Goal: Task Accomplishment & Management: Use online tool/utility

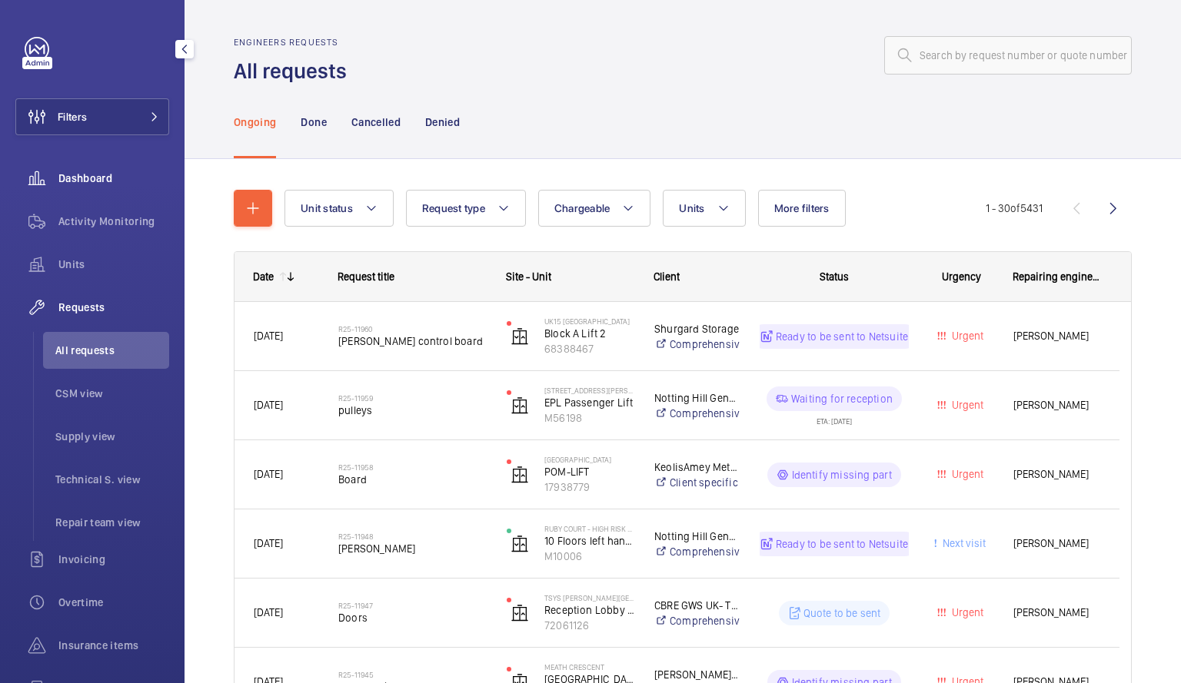
scroll to position [397, 0]
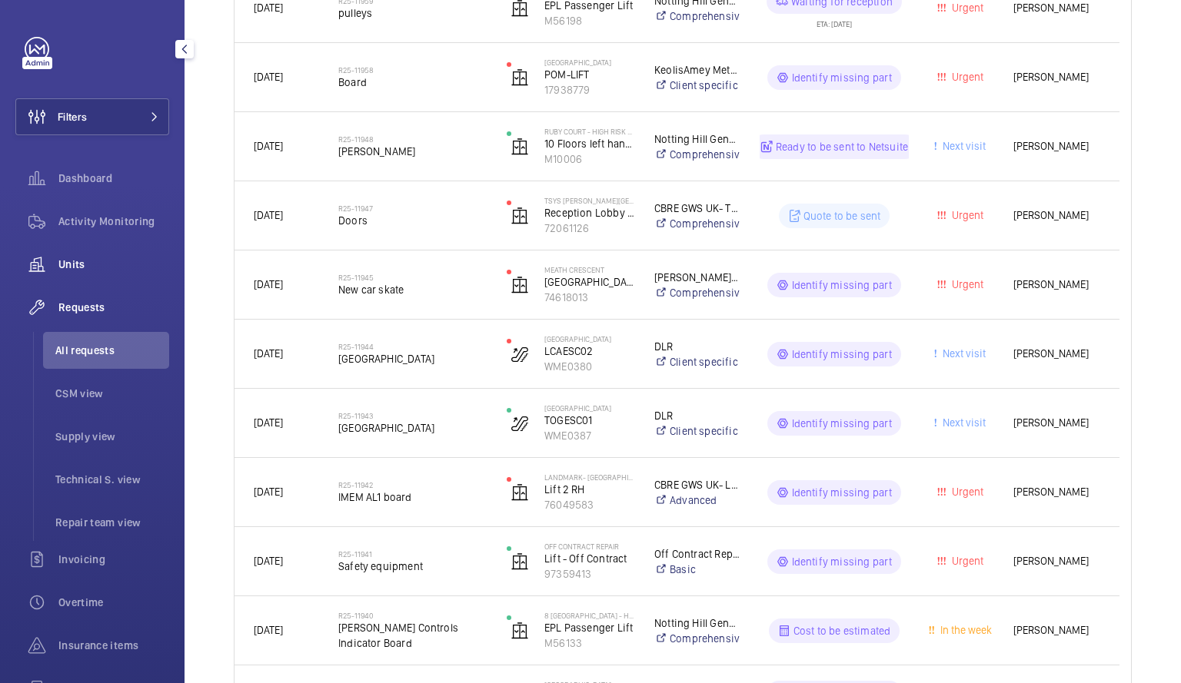
click at [85, 267] on span "Units" at bounding box center [113, 264] width 111 height 15
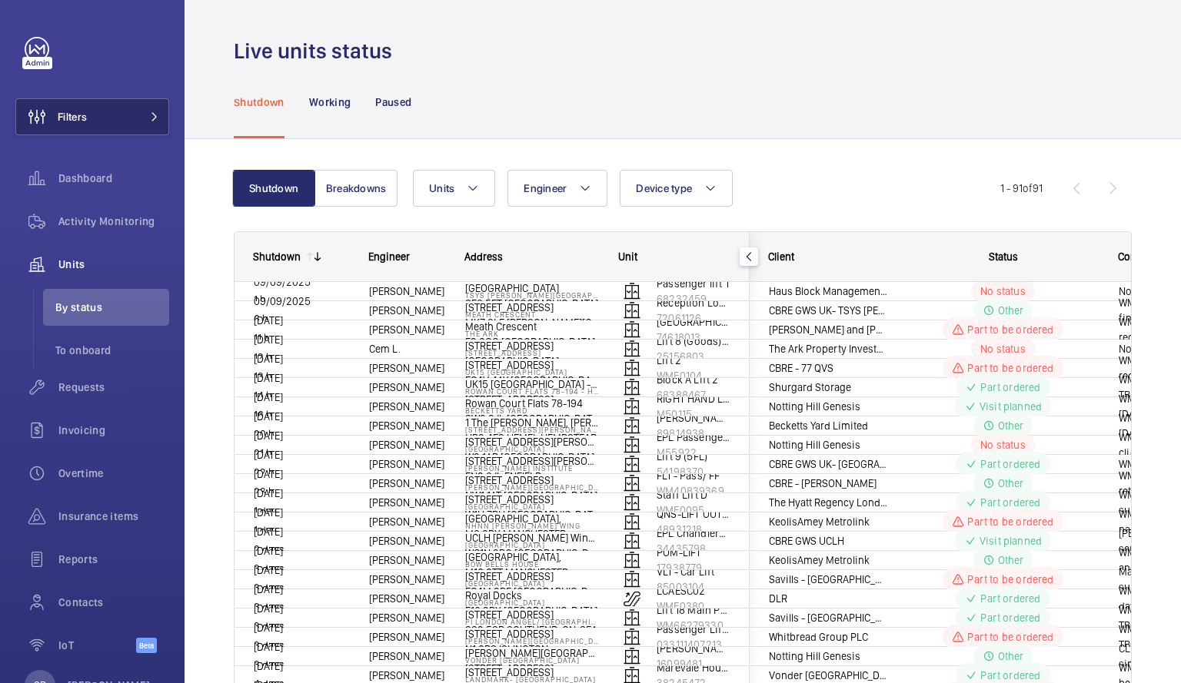
click at [85, 118] on span "Filters" at bounding box center [72, 116] width 29 height 15
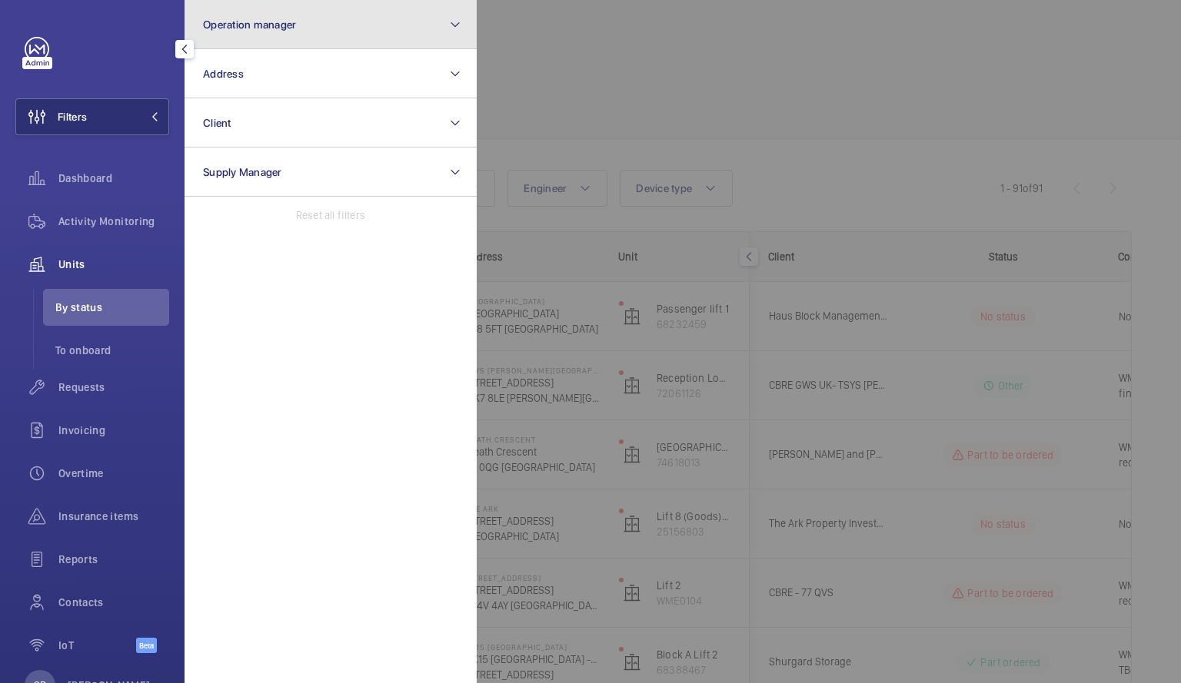
click at [466, 18] on button "Operation manager" at bounding box center [330, 24] width 292 height 49
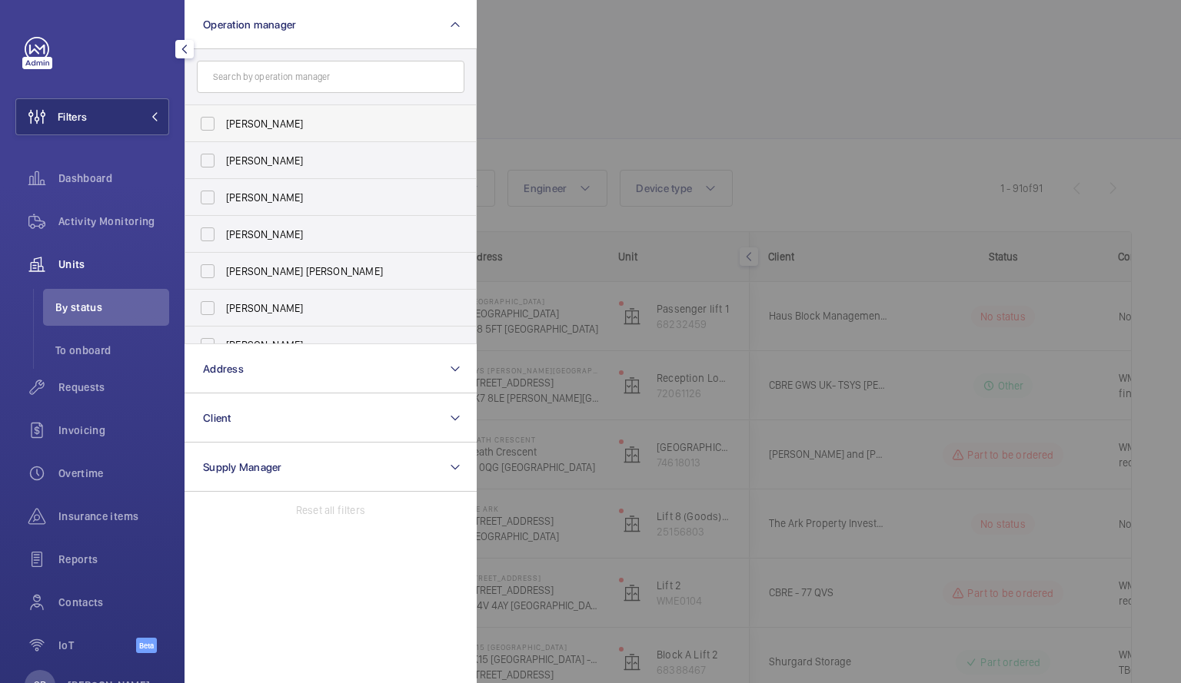
click at [205, 128] on label "[PERSON_NAME]" at bounding box center [319, 123] width 268 height 37
click at [205, 128] on input "[PERSON_NAME]" at bounding box center [207, 123] width 31 height 31
checkbox input "true"
click at [663, 60] on div at bounding box center [1067, 341] width 1181 height 683
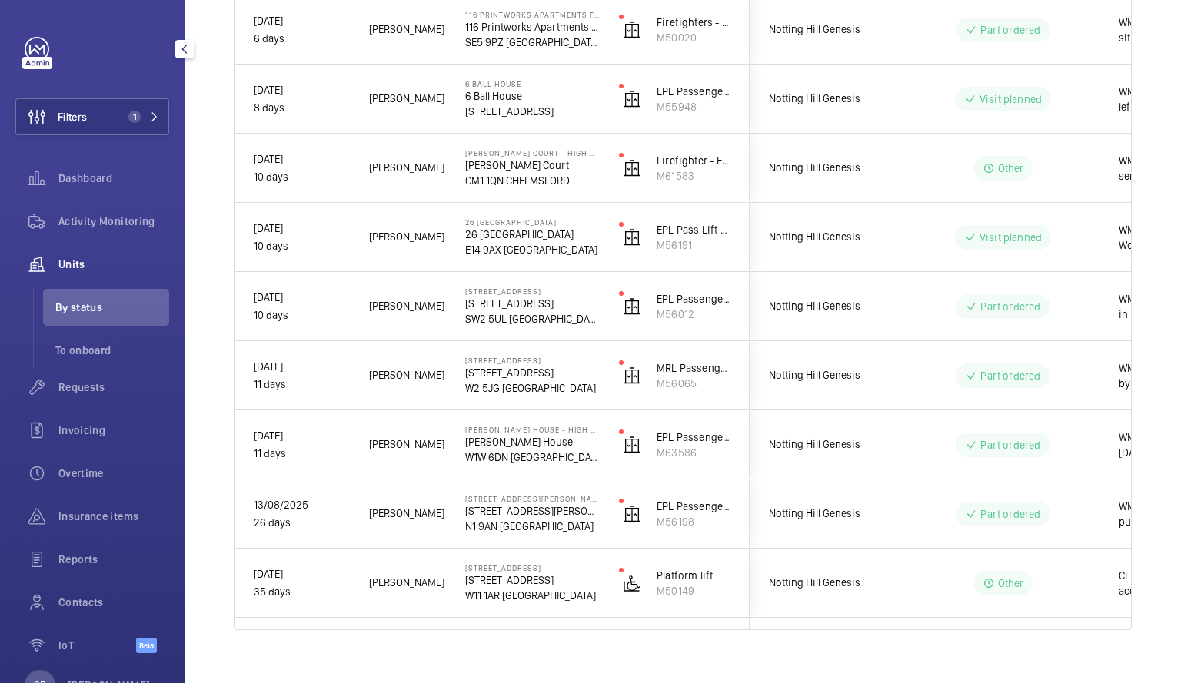
scroll to position [573, 0]
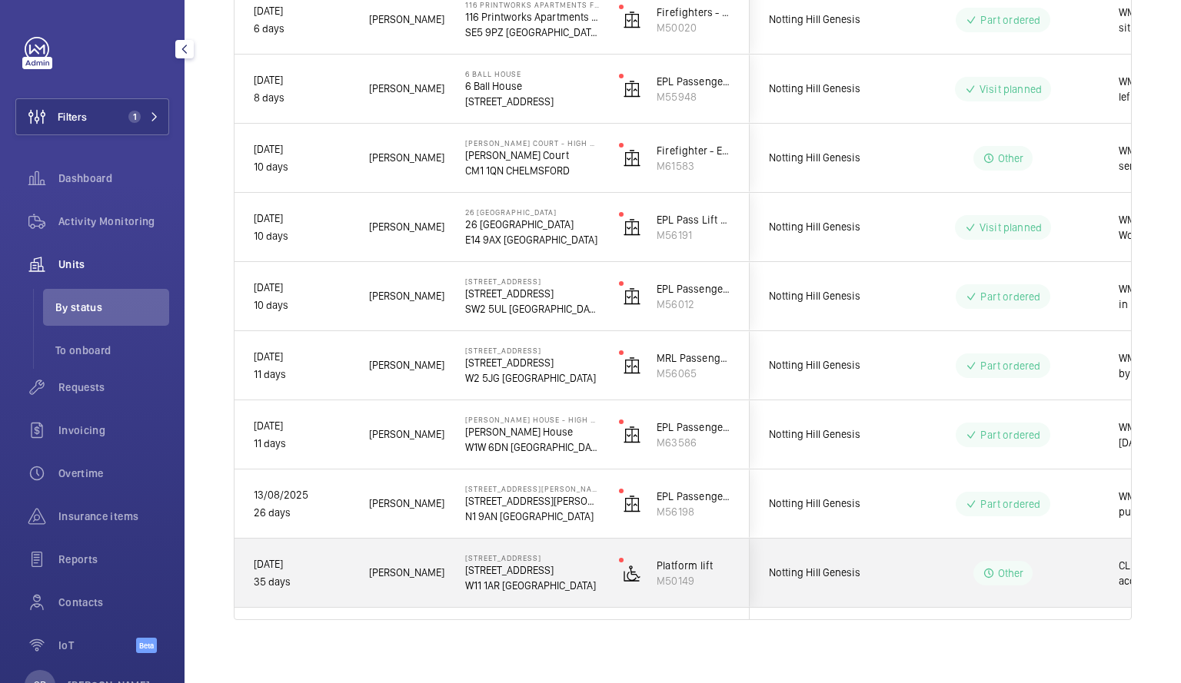
click at [347, 577] on p "35 days" at bounding box center [301, 582] width 95 height 18
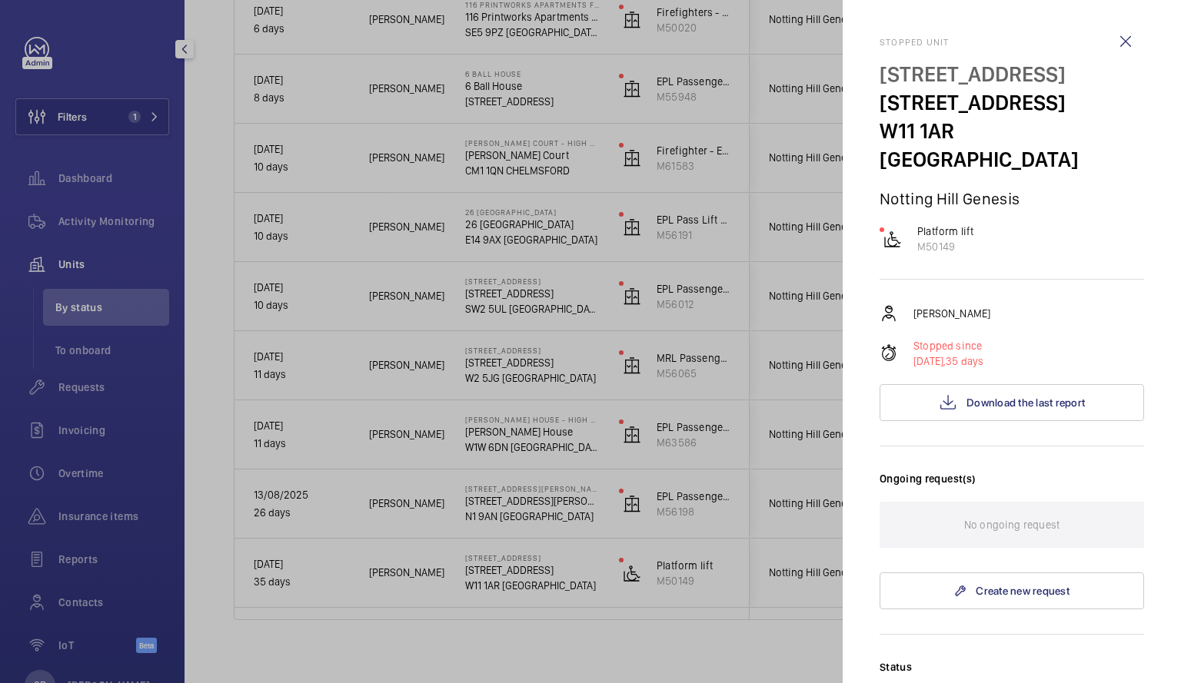
click at [217, 376] on div at bounding box center [590, 341] width 1181 height 683
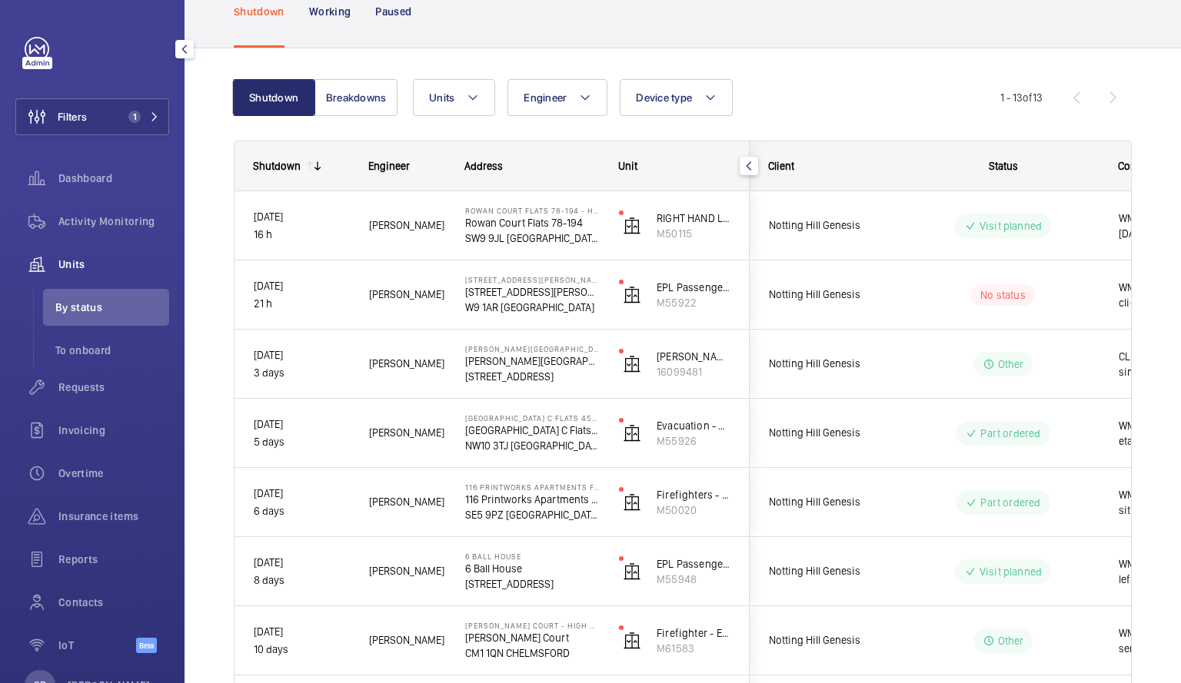
scroll to position [55, 0]
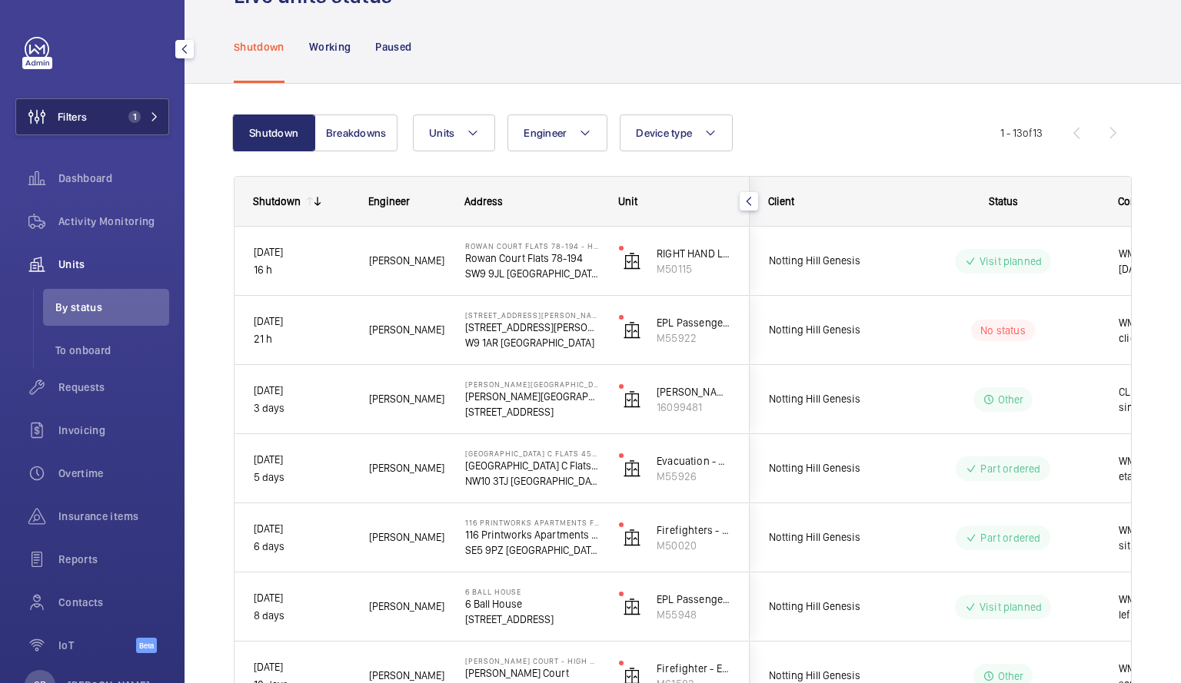
click at [155, 112] on button "Filters 1" at bounding box center [92, 116] width 154 height 37
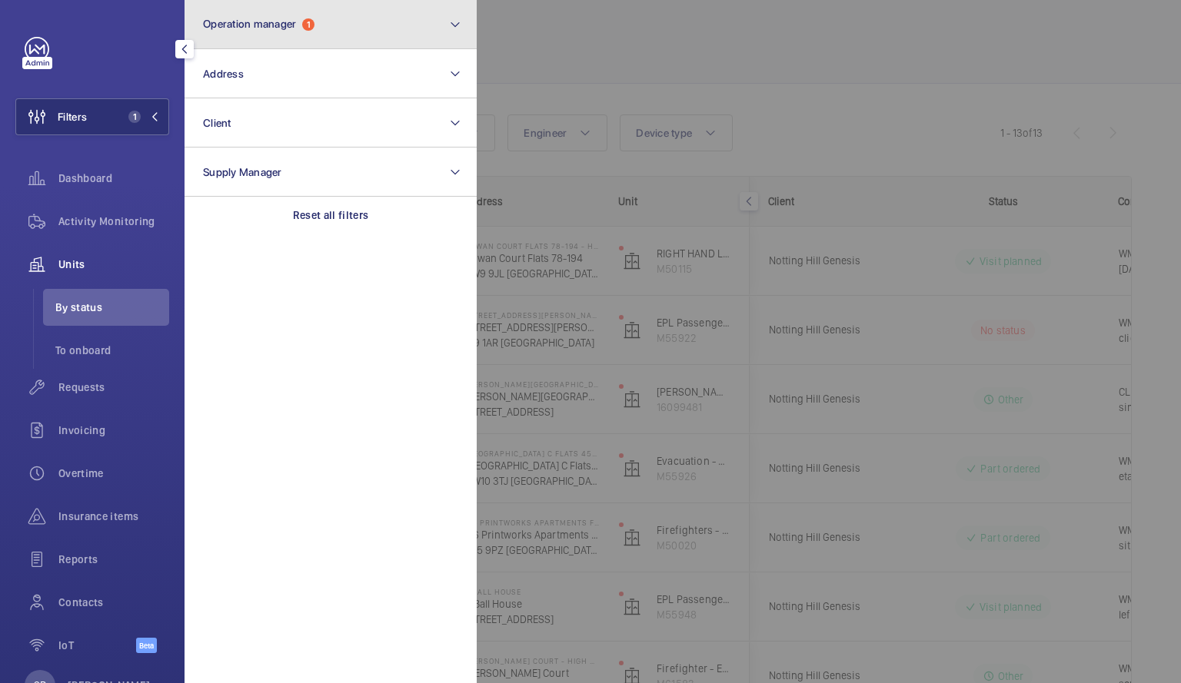
click at [455, 26] on mat-icon at bounding box center [455, 24] width 12 height 18
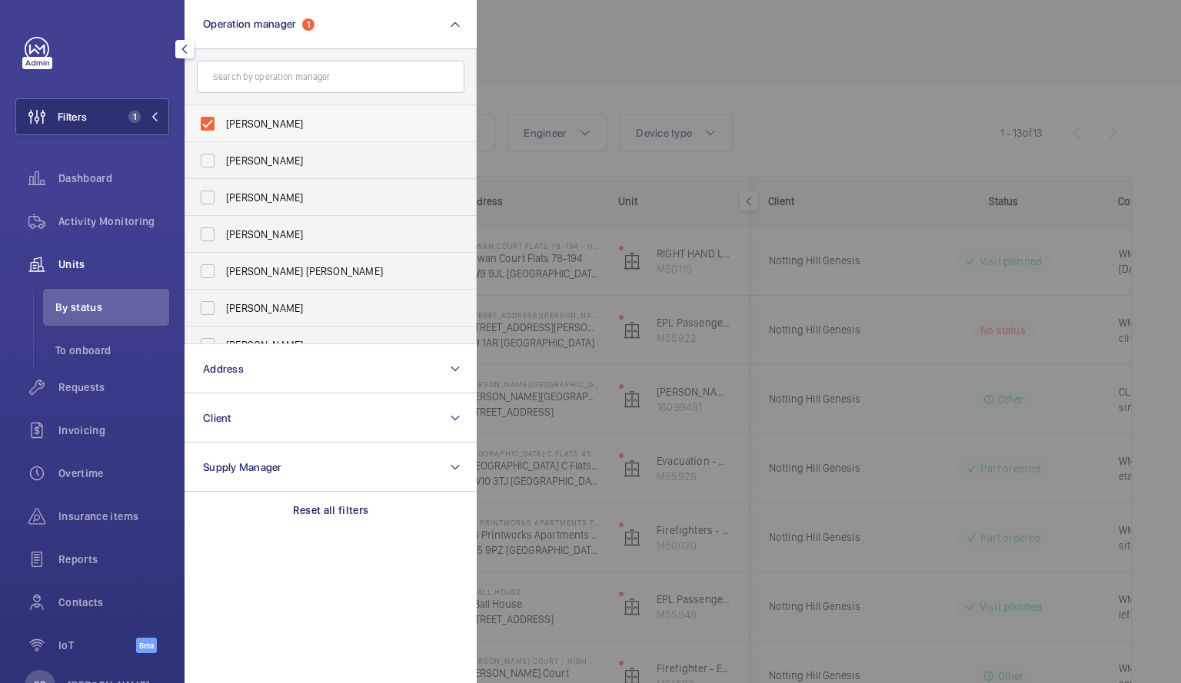
click at [206, 119] on label "[PERSON_NAME]" at bounding box center [319, 123] width 268 height 37
click at [206, 119] on input "[PERSON_NAME]" at bounding box center [207, 123] width 31 height 31
checkbox input "false"
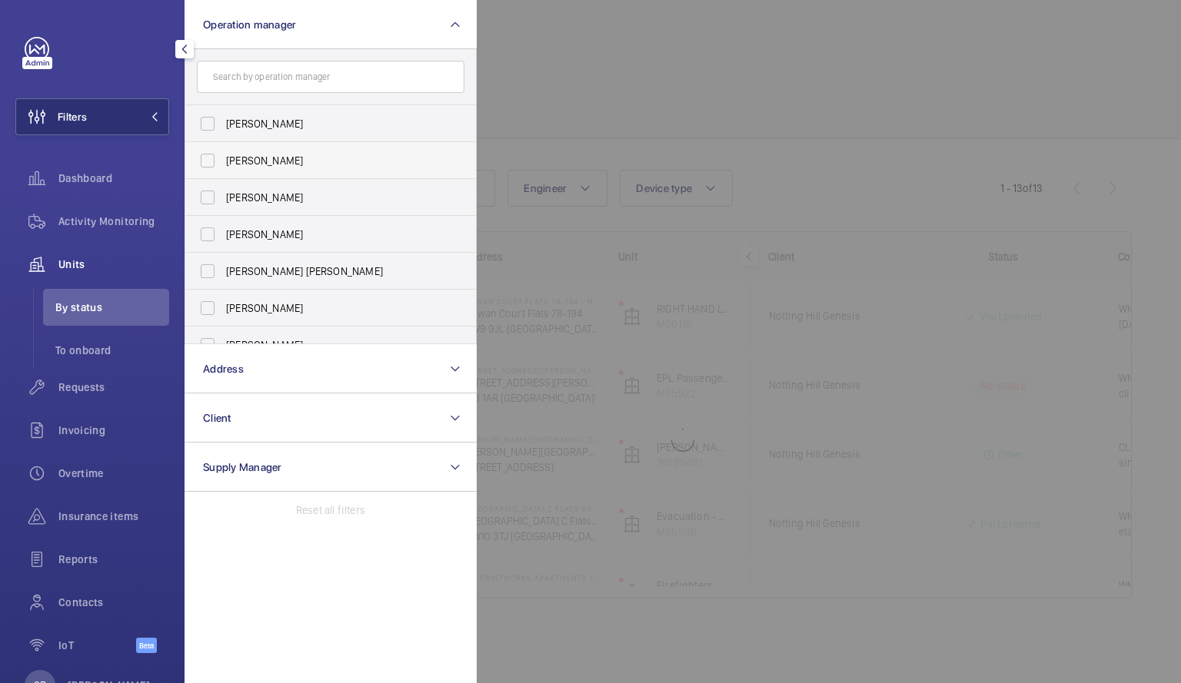
click at [205, 161] on label "[PERSON_NAME]" at bounding box center [319, 160] width 268 height 37
click at [205, 161] on input "[PERSON_NAME]" at bounding box center [207, 160] width 31 height 31
checkbox input "true"
click at [632, 91] on div at bounding box center [1067, 341] width 1181 height 683
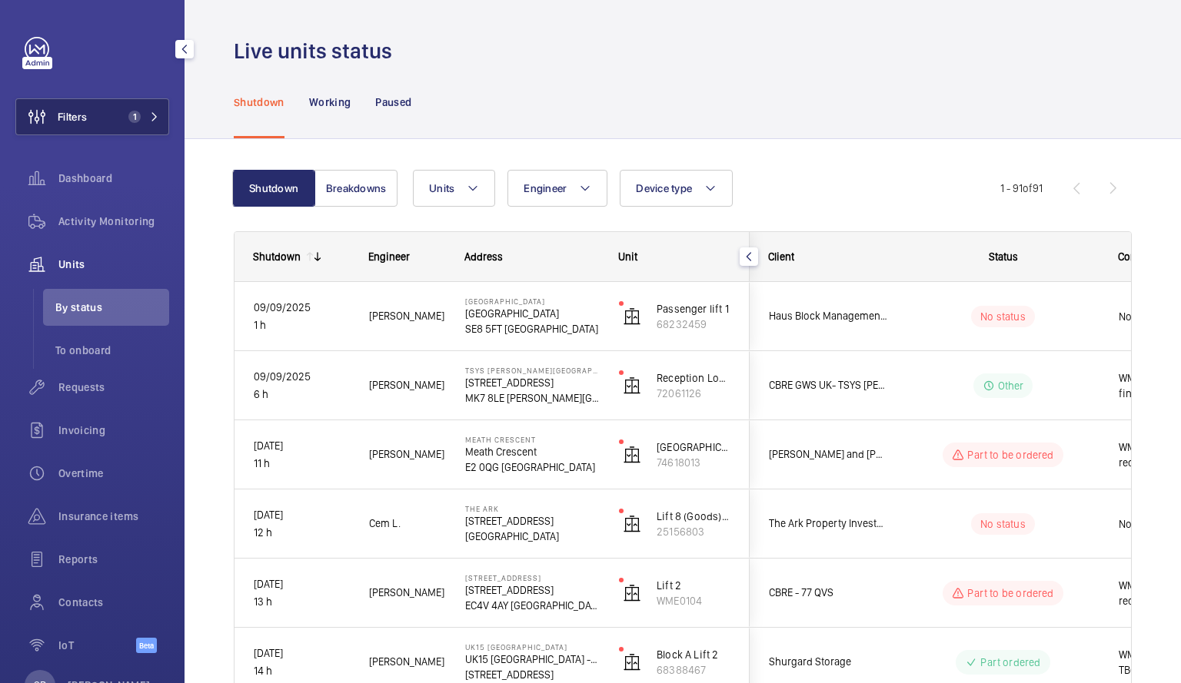
click at [123, 121] on span "1" at bounding box center [131, 117] width 18 height 12
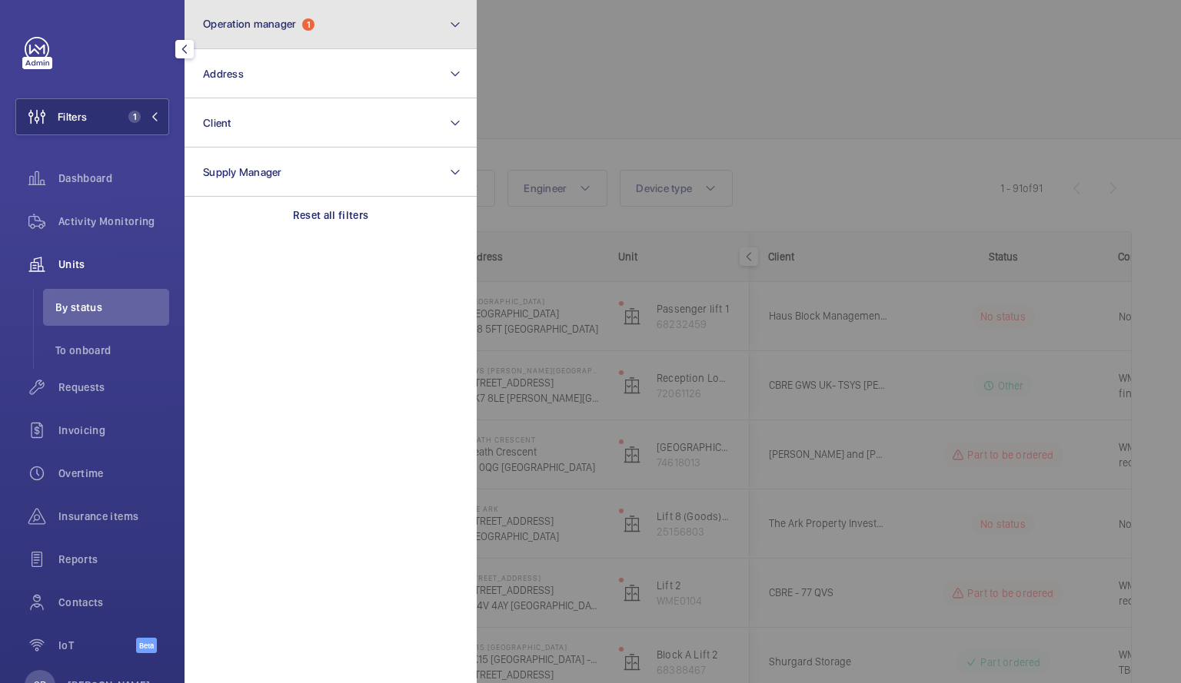
click at [392, 18] on button "Operation manager 1" at bounding box center [330, 24] width 292 height 49
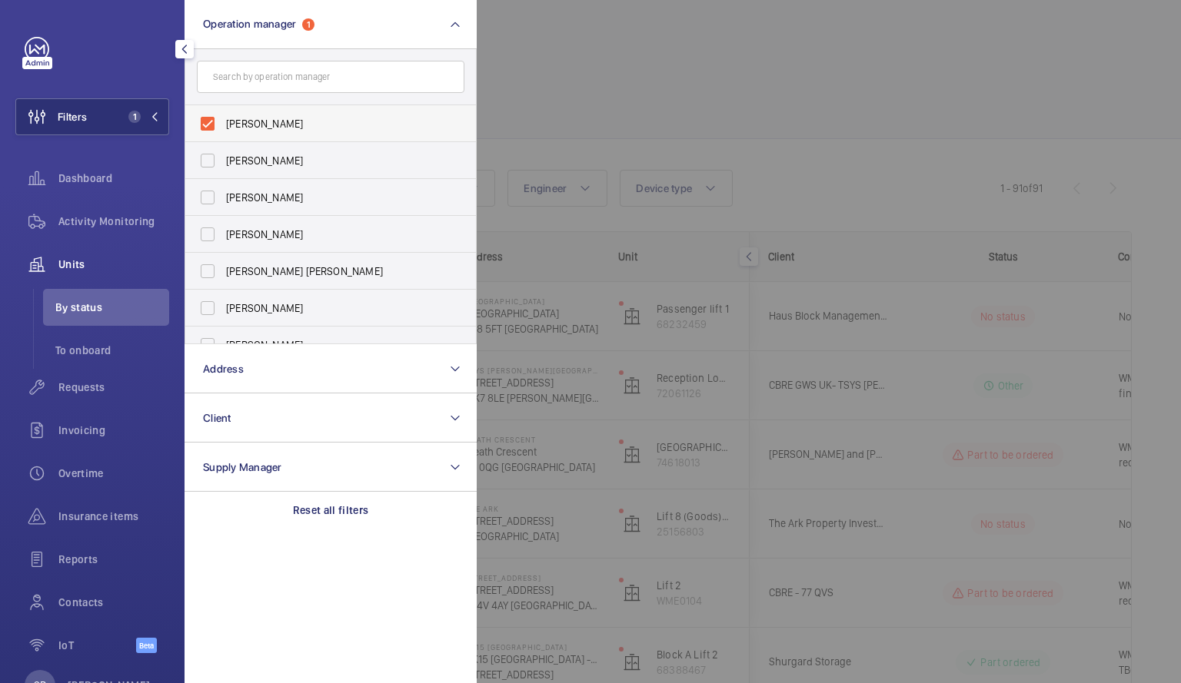
click at [207, 123] on label "[PERSON_NAME]" at bounding box center [319, 123] width 268 height 37
click at [207, 123] on input "[PERSON_NAME]" at bounding box center [207, 123] width 31 height 31
checkbox input "false"
click at [656, 83] on div at bounding box center [1067, 341] width 1181 height 683
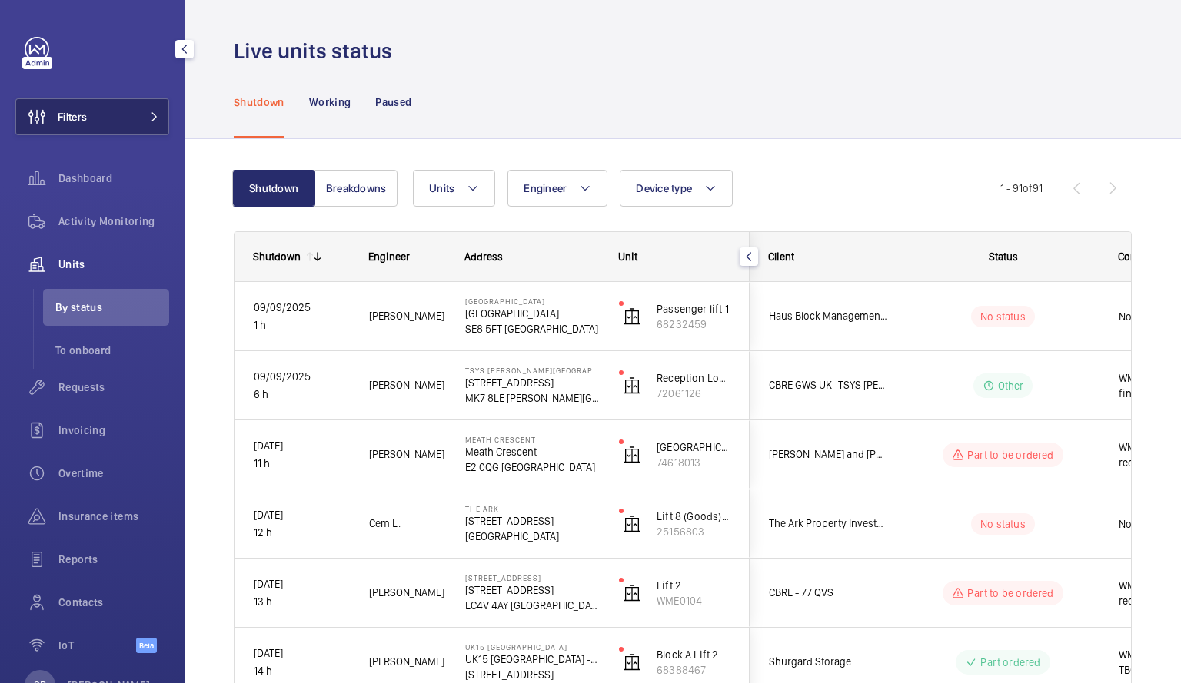
click at [143, 119] on span at bounding box center [150, 116] width 18 height 9
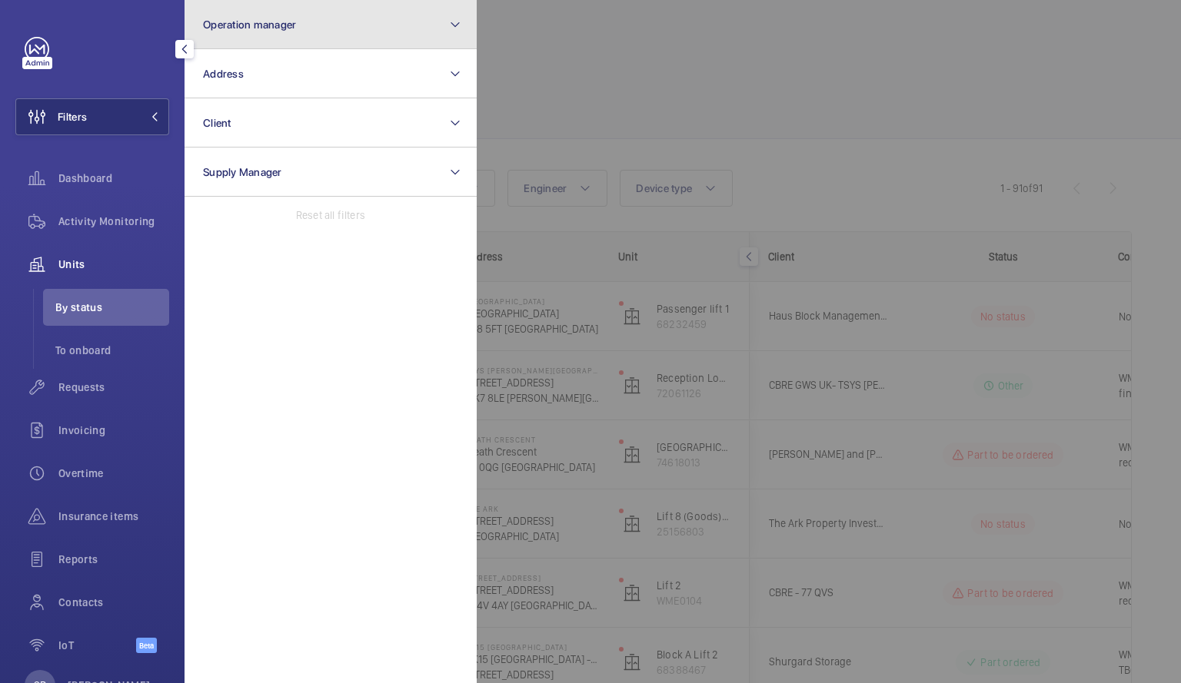
click at [427, 37] on button "Operation manager" at bounding box center [330, 24] width 292 height 49
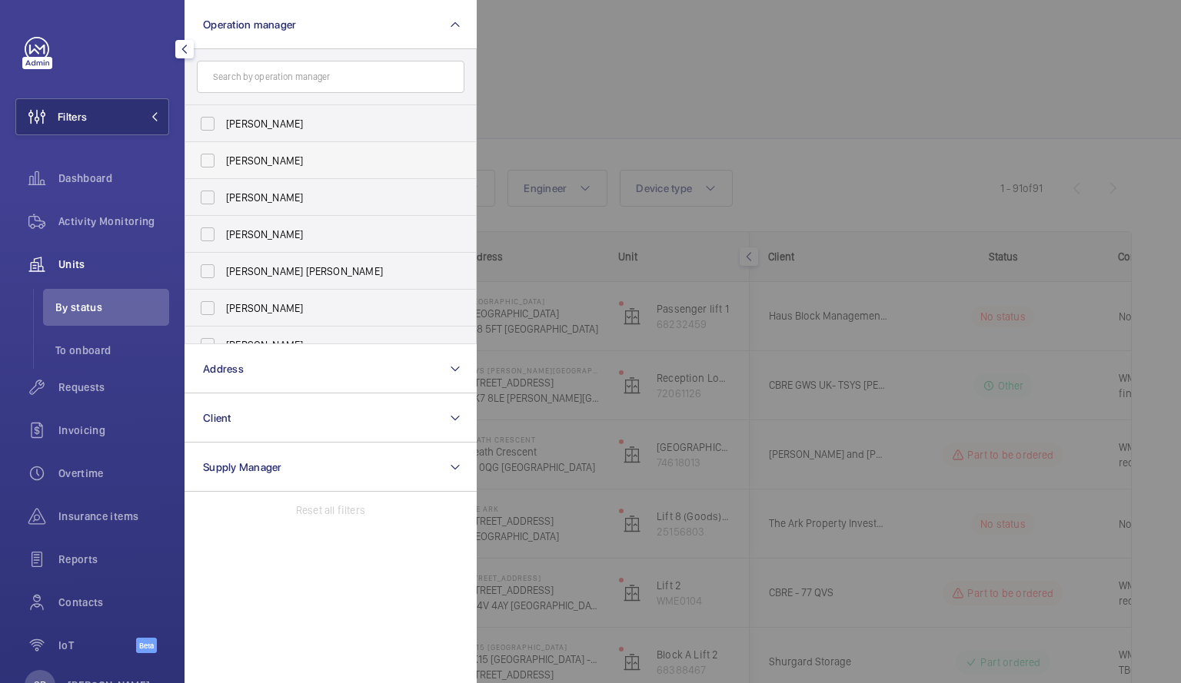
click at [208, 161] on label "[PERSON_NAME]" at bounding box center [319, 160] width 268 height 37
click at [208, 161] on input "[PERSON_NAME]" at bounding box center [207, 160] width 31 height 31
checkbox input "true"
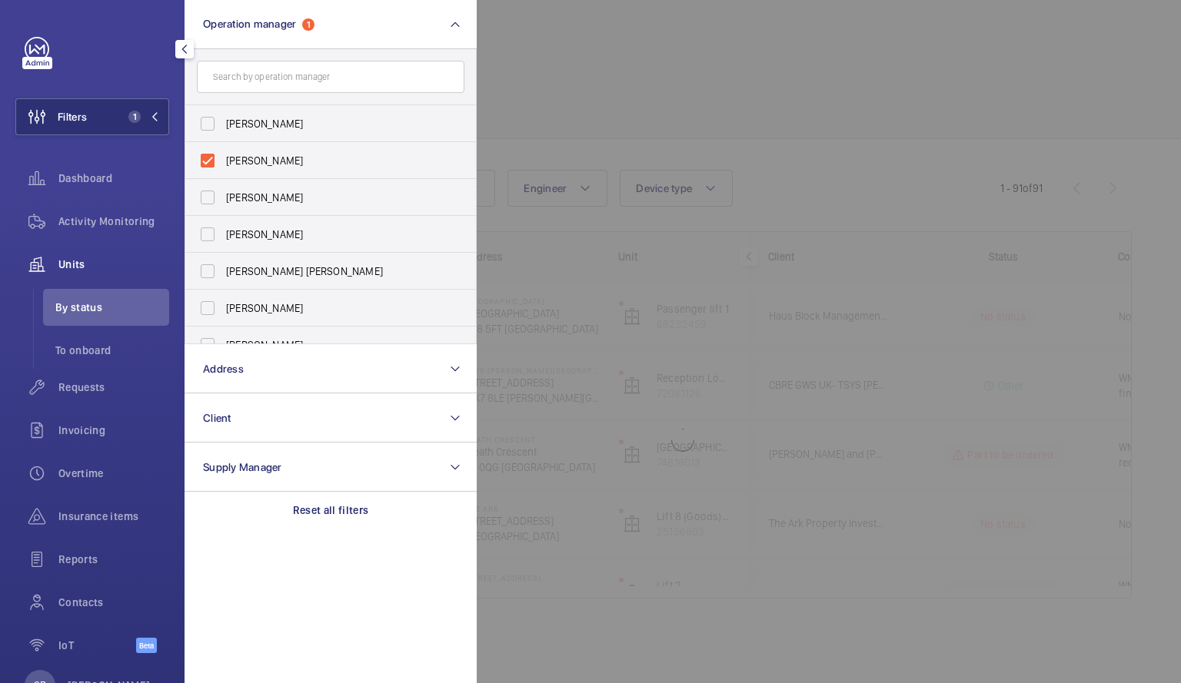
click at [682, 72] on div at bounding box center [1067, 341] width 1181 height 683
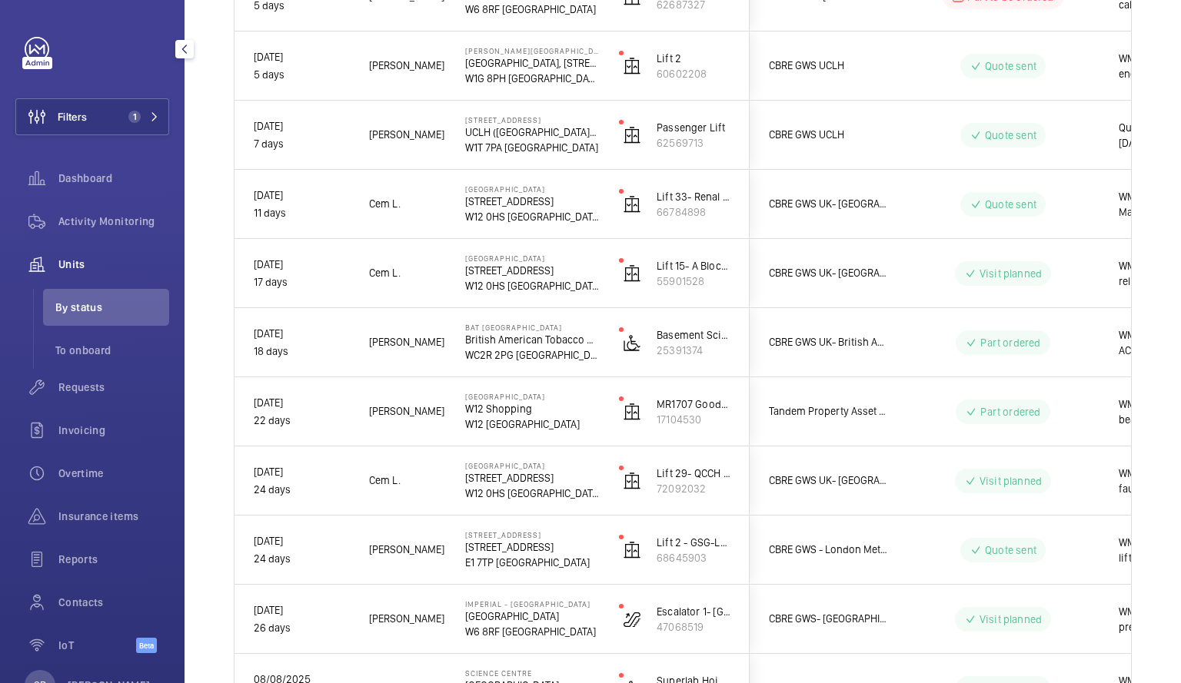
scroll to position [684, 0]
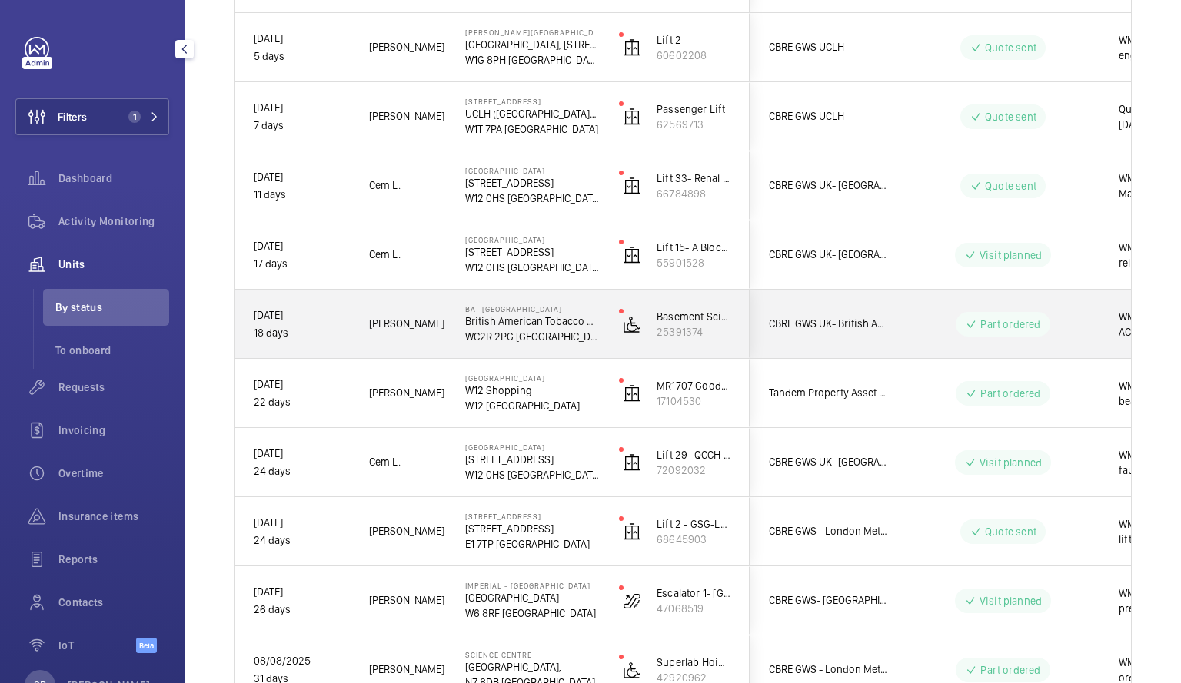
click at [331, 322] on p "[DATE]" at bounding box center [301, 316] width 95 height 18
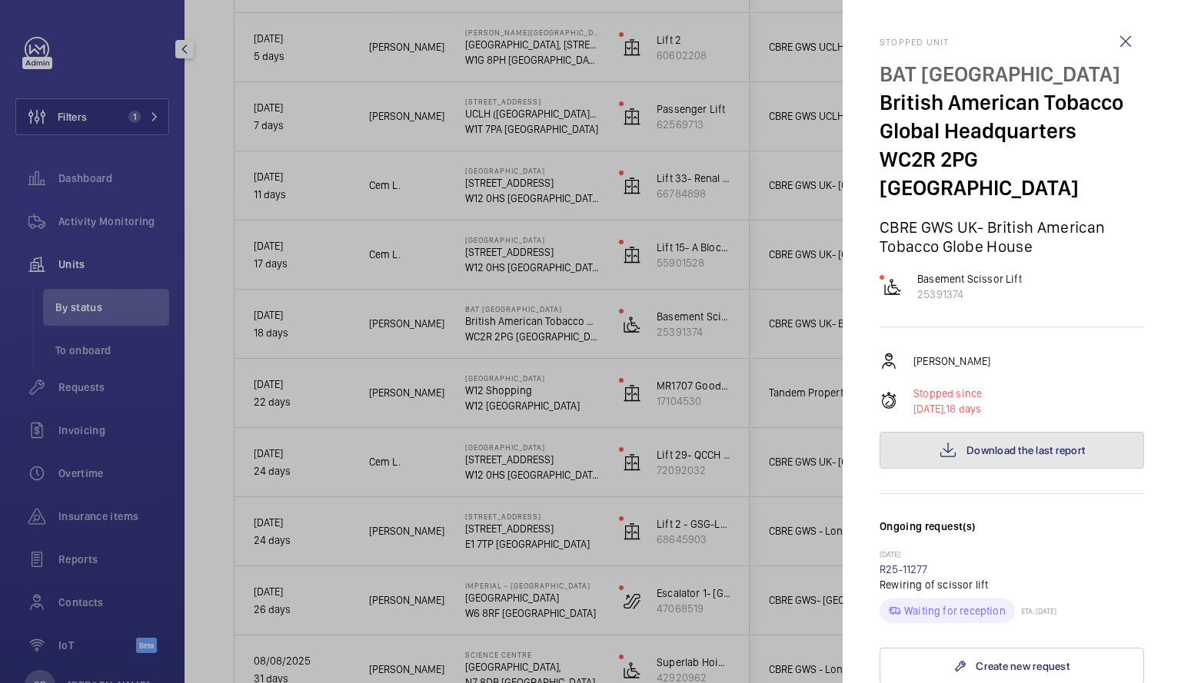
click at [1044, 436] on button "Download the last report" at bounding box center [1011, 450] width 264 height 37
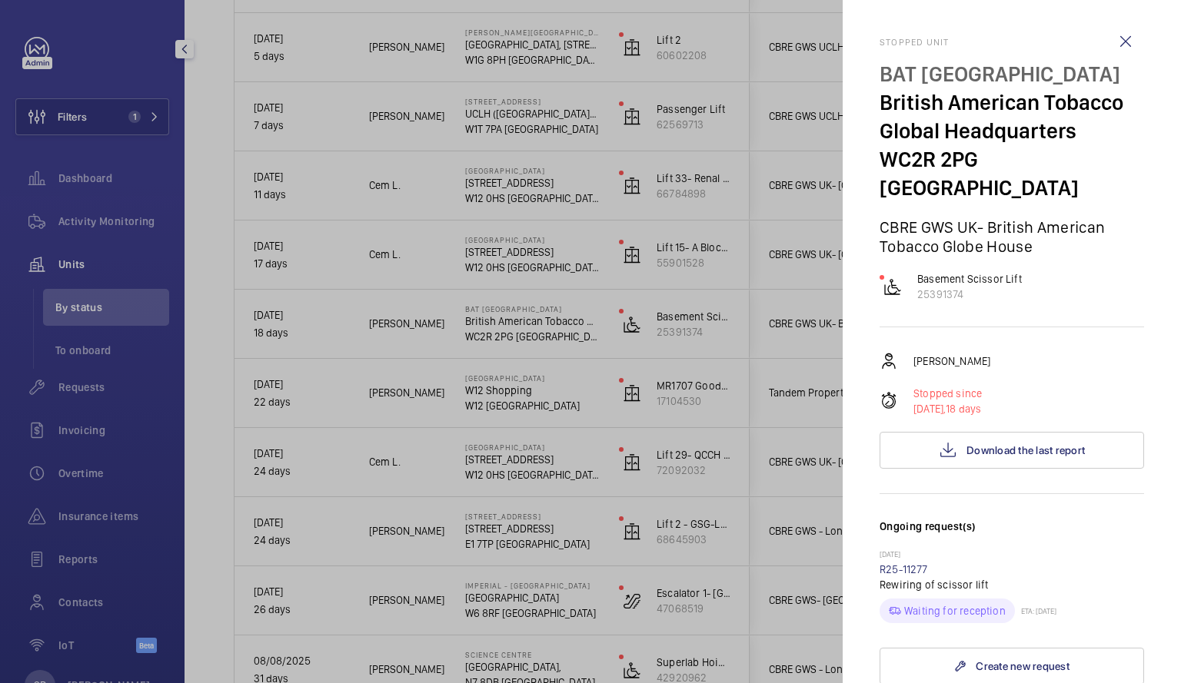
click at [434, 272] on div at bounding box center [590, 341] width 1181 height 683
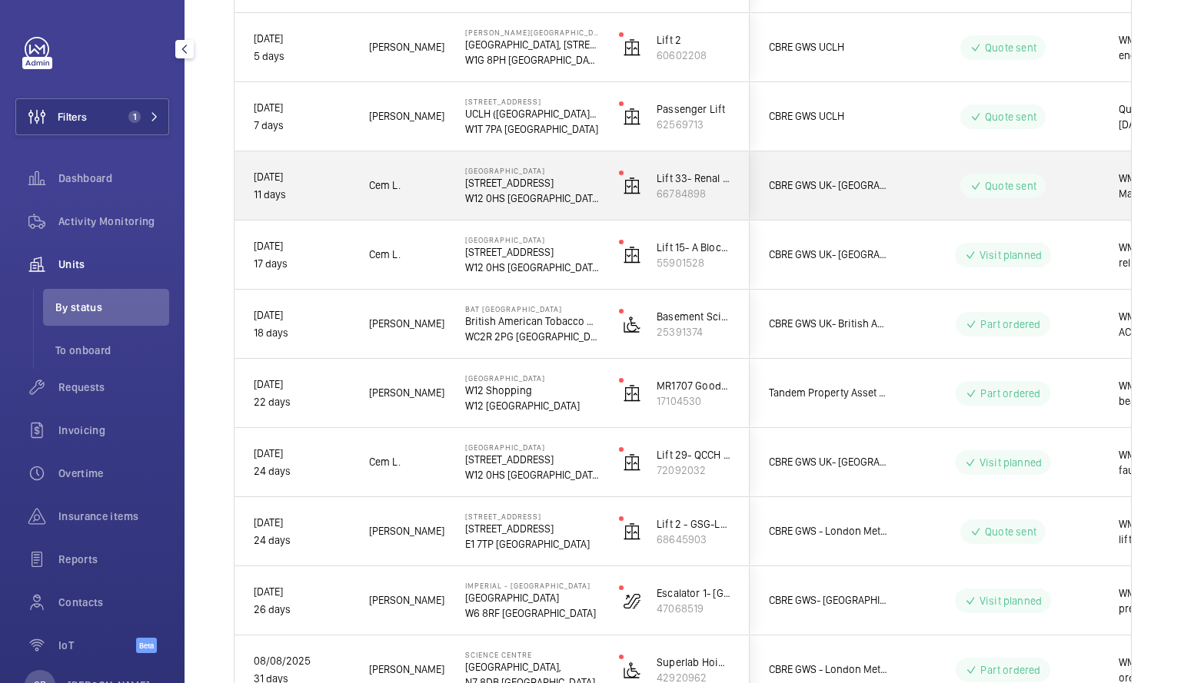
click at [926, 204] on div "Quote sent" at bounding box center [994, 185] width 210 height 55
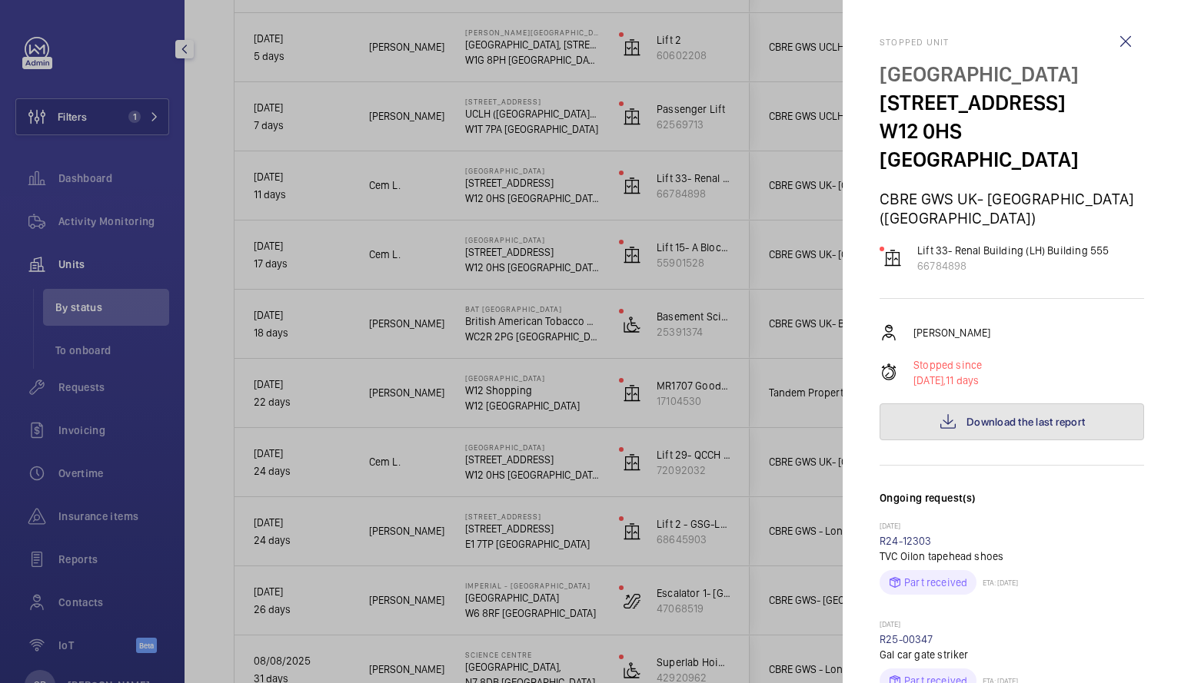
click at [1063, 404] on button "Download the last report" at bounding box center [1011, 422] width 264 height 37
click at [397, 528] on div at bounding box center [590, 341] width 1181 height 683
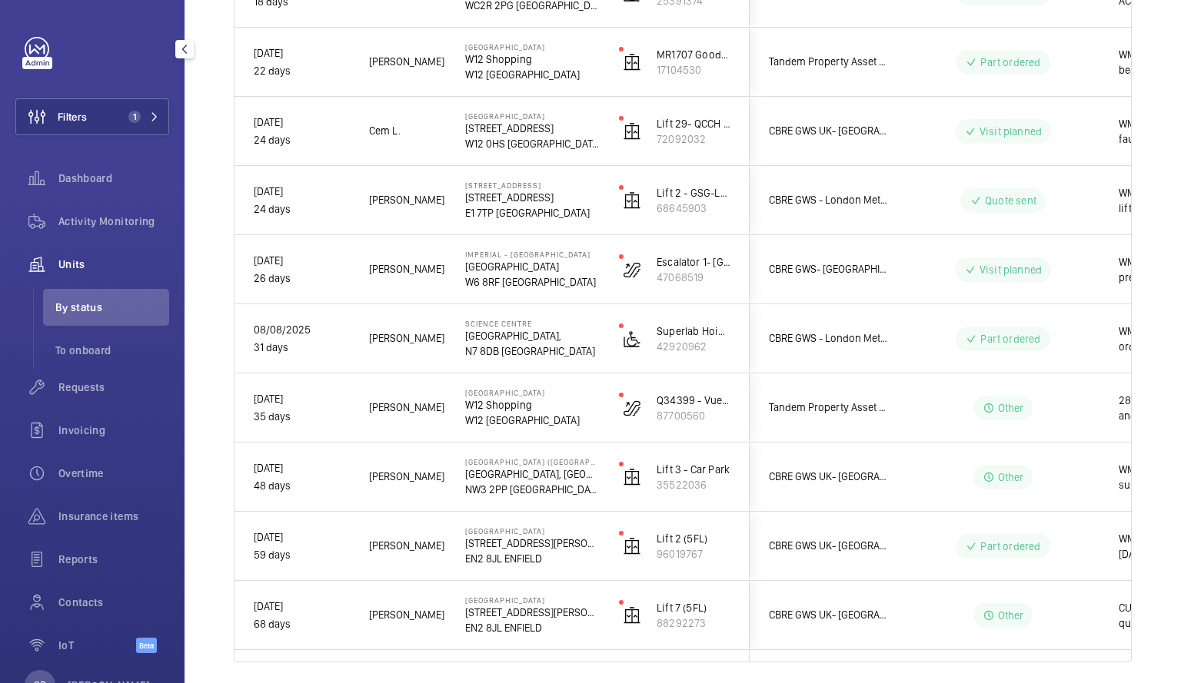
scroll to position [1068, 0]
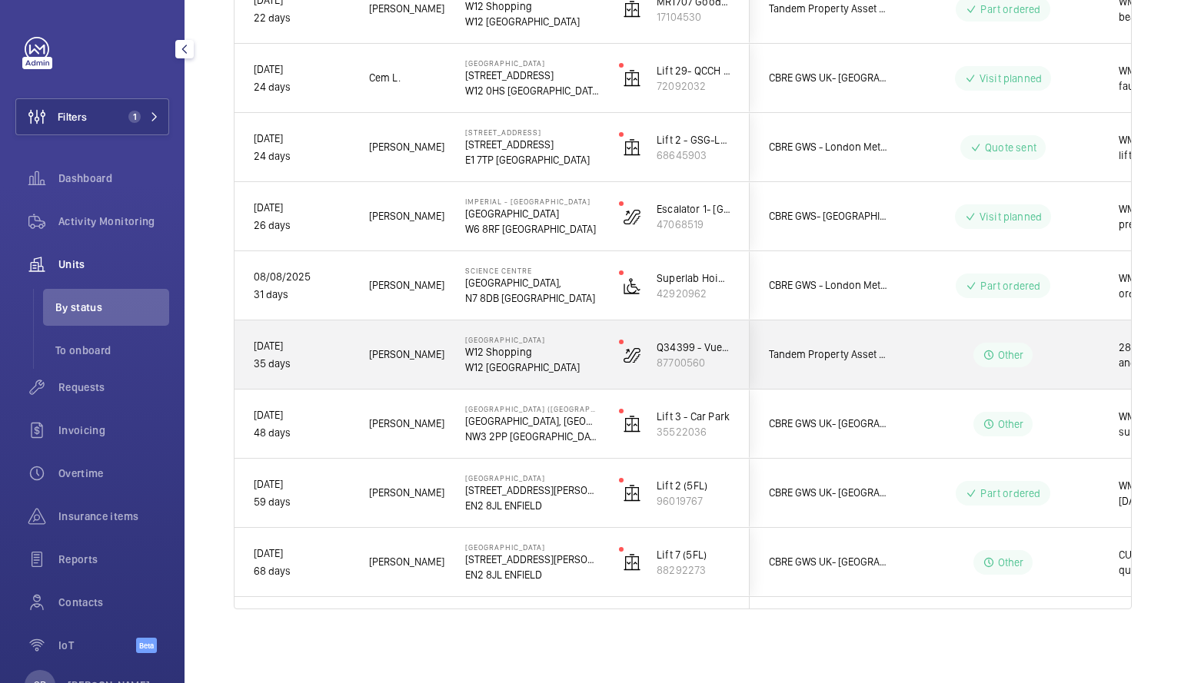
click at [434, 338] on div "[PERSON_NAME]" at bounding box center [398, 355] width 95 height 48
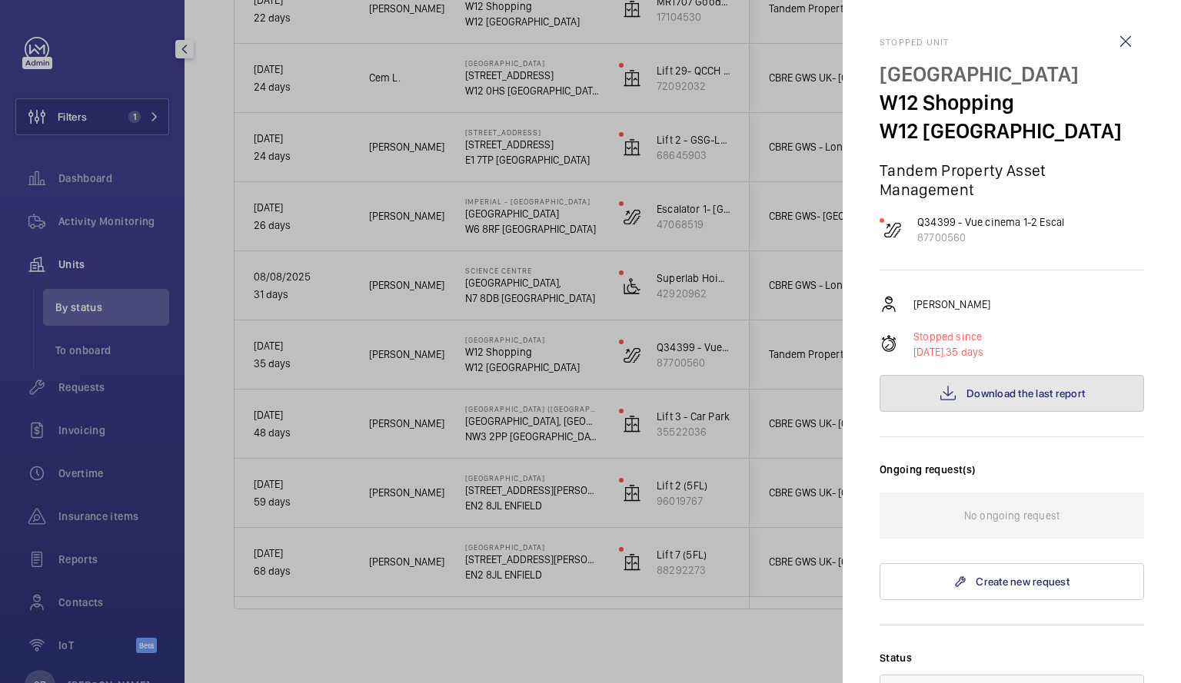
click at [1047, 388] on span "Download the last report" at bounding box center [1025, 393] width 118 height 12
click at [1113, 45] on wm-front-icon-button at bounding box center [1125, 41] width 37 height 37
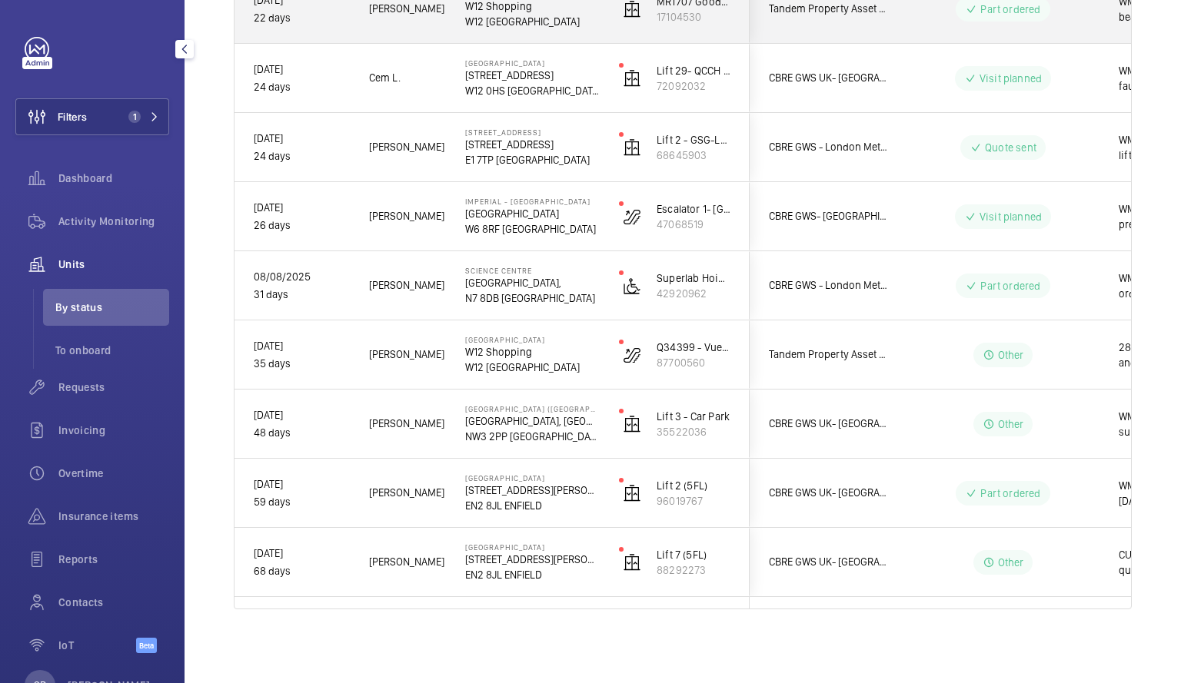
click at [530, 22] on p "W12 [GEOGRAPHIC_DATA]" at bounding box center [532, 21] width 134 height 15
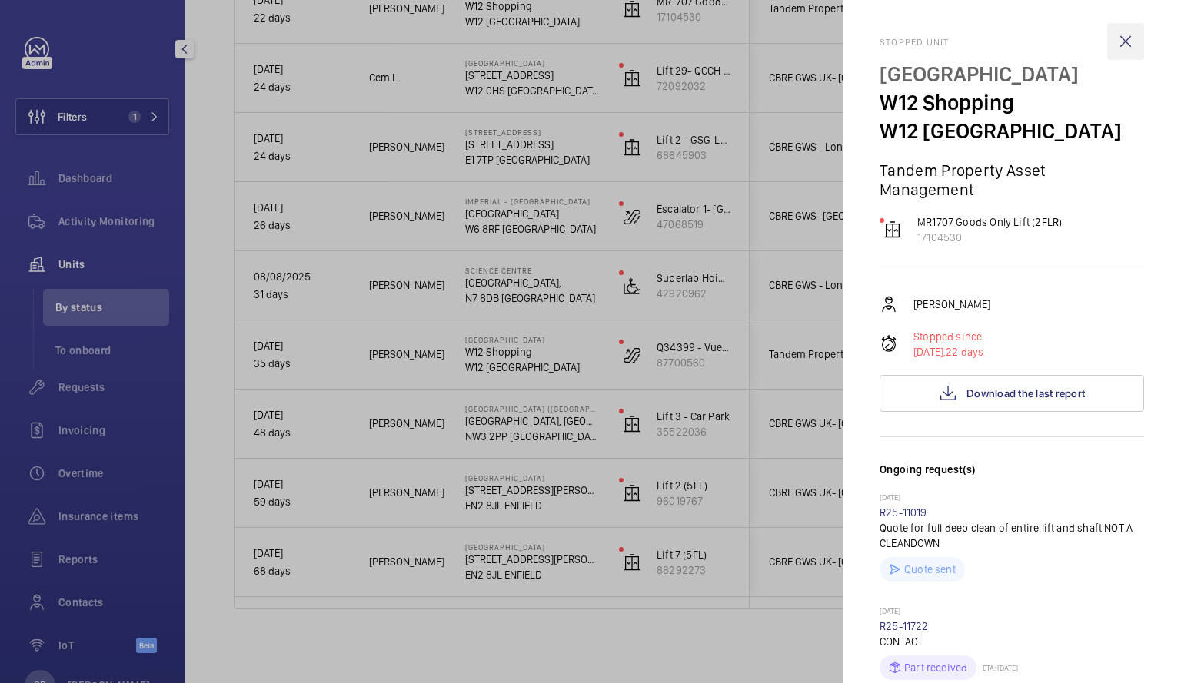
click at [1112, 48] on wm-front-icon-button at bounding box center [1125, 41] width 37 height 37
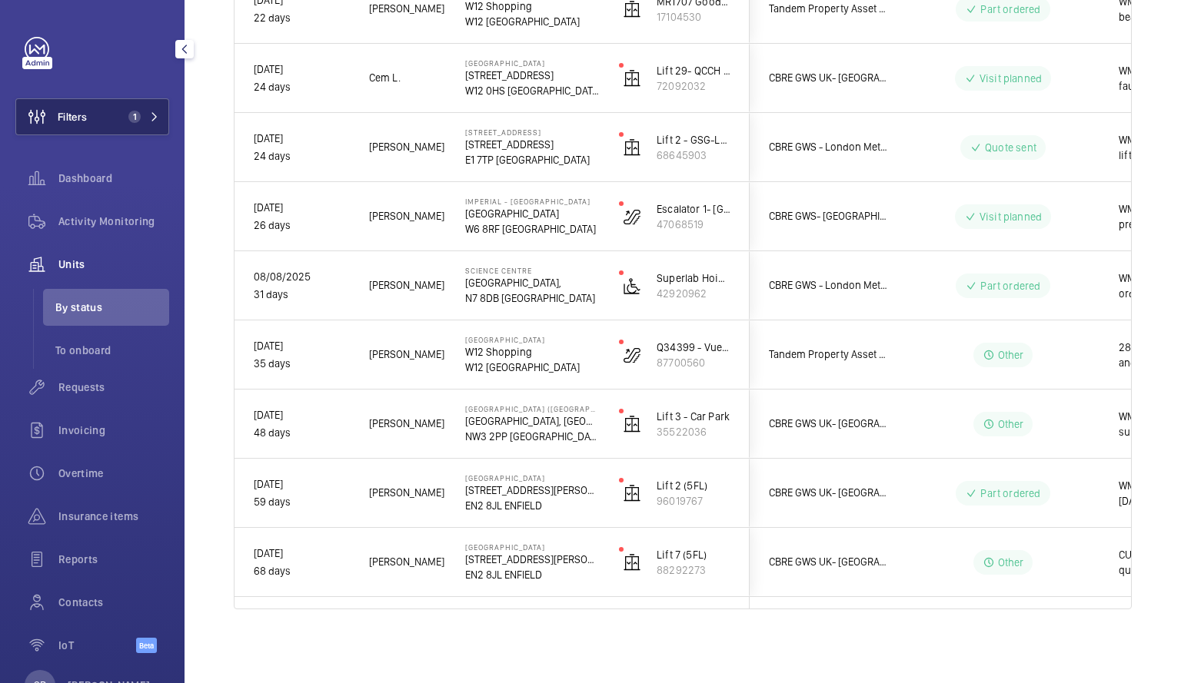
click at [101, 126] on button "Filters 1" at bounding box center [92, 116] width 154 height 37
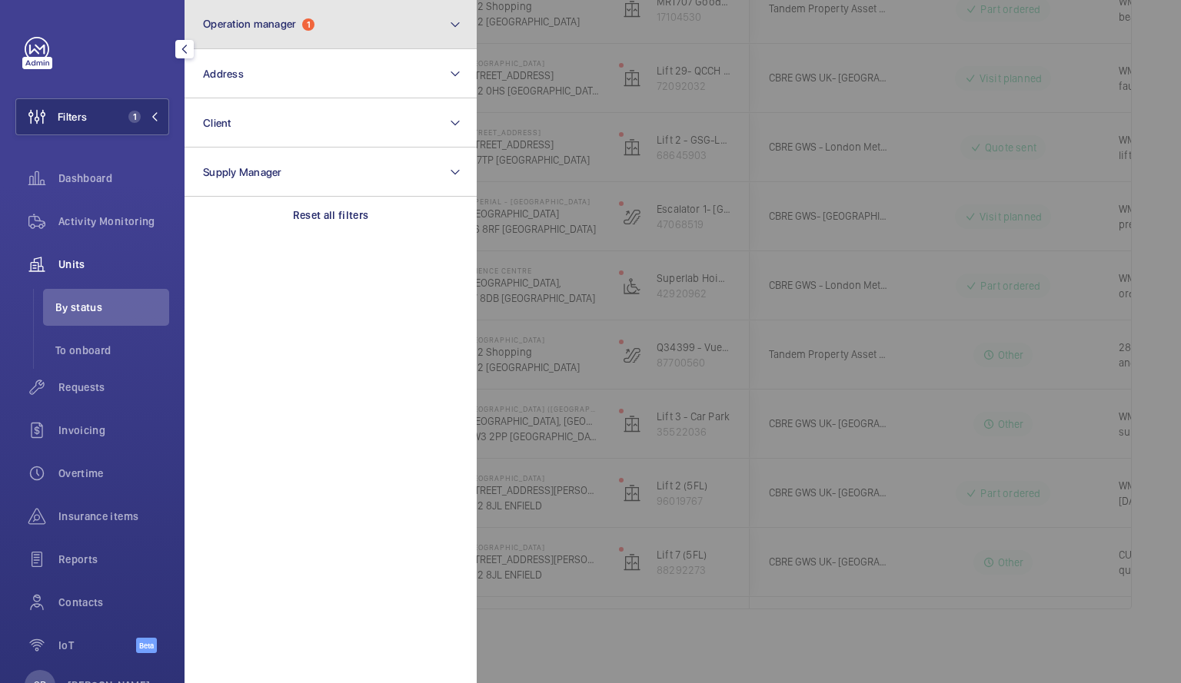
click at [436, 35] on button "Operation manager 1" at bounding box center [330, 24] width 292 height 49
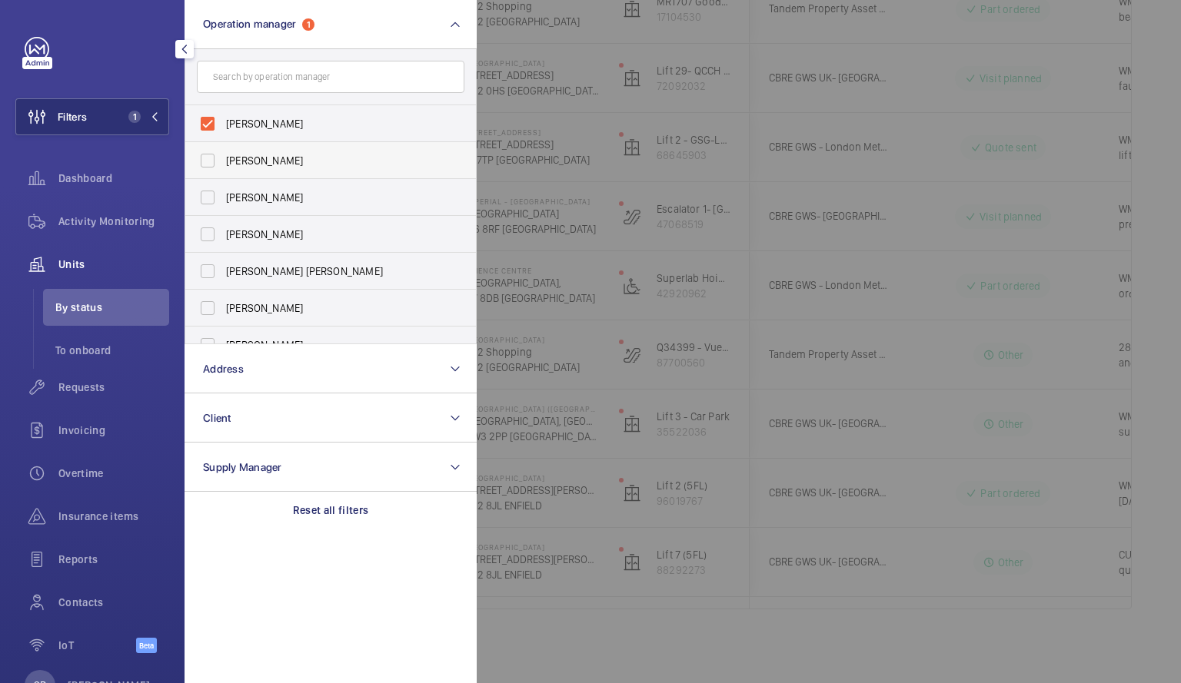
click at [214, 155] on label "[PERSON_NAME]" at bounding box center [319, 160] width 268 height 37
click at [214, 155] on input "[PERSON_NAME]" at bounding box center [207, 160] width 31 height 31
checkbox input "true"
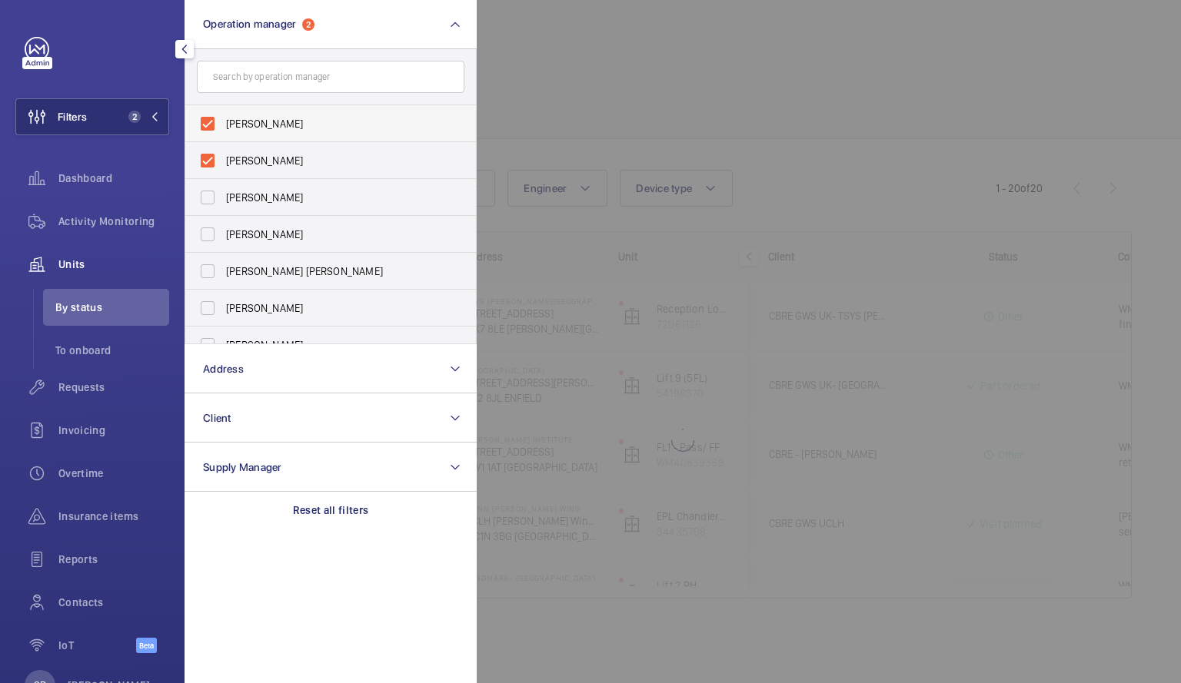
click at [208, 121] on label "[PERSON_NAME]" at bounding box center [319, 123] width 268 height 37
click at [208, 121] on input "[PERSON_NAME]" at bounding box center [207, 123] width 31 height 31
checkbox input "false"
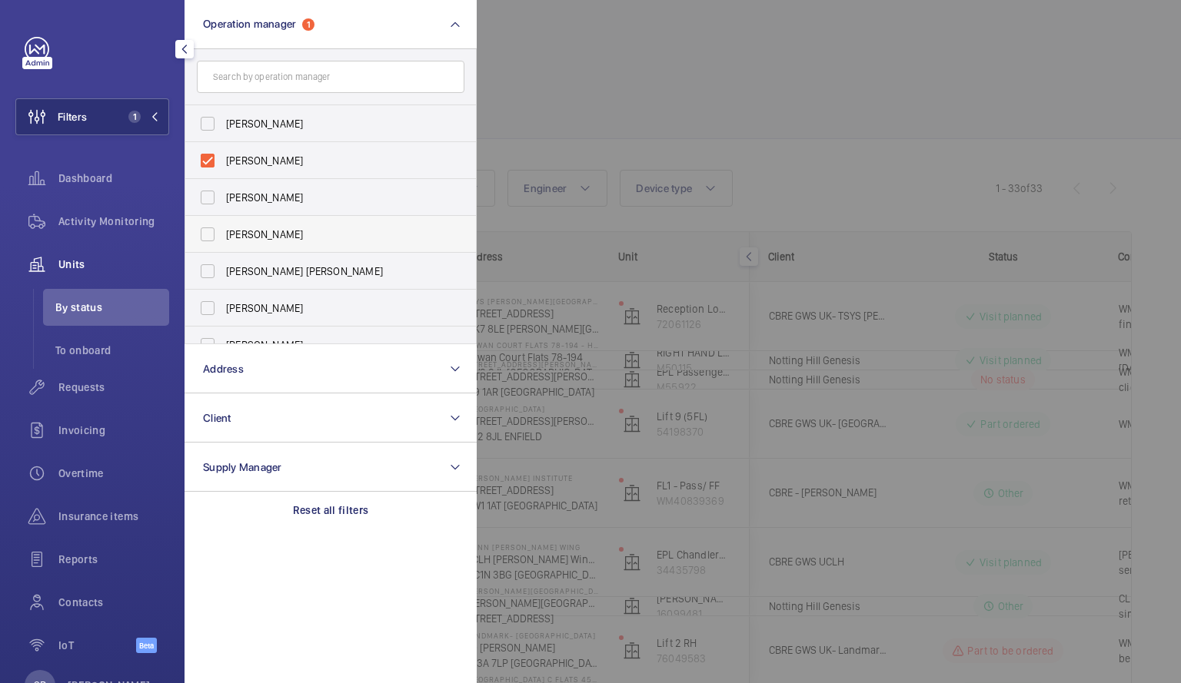
click at [208, 228] on label "[PERSON_NAME]" at bounding box center [319, 234] width 268 height 37
click at [208, 228] on input "[PERSON_NAME]" at bounding box center [207, 234] width 31 height 31
checkbox input "true"
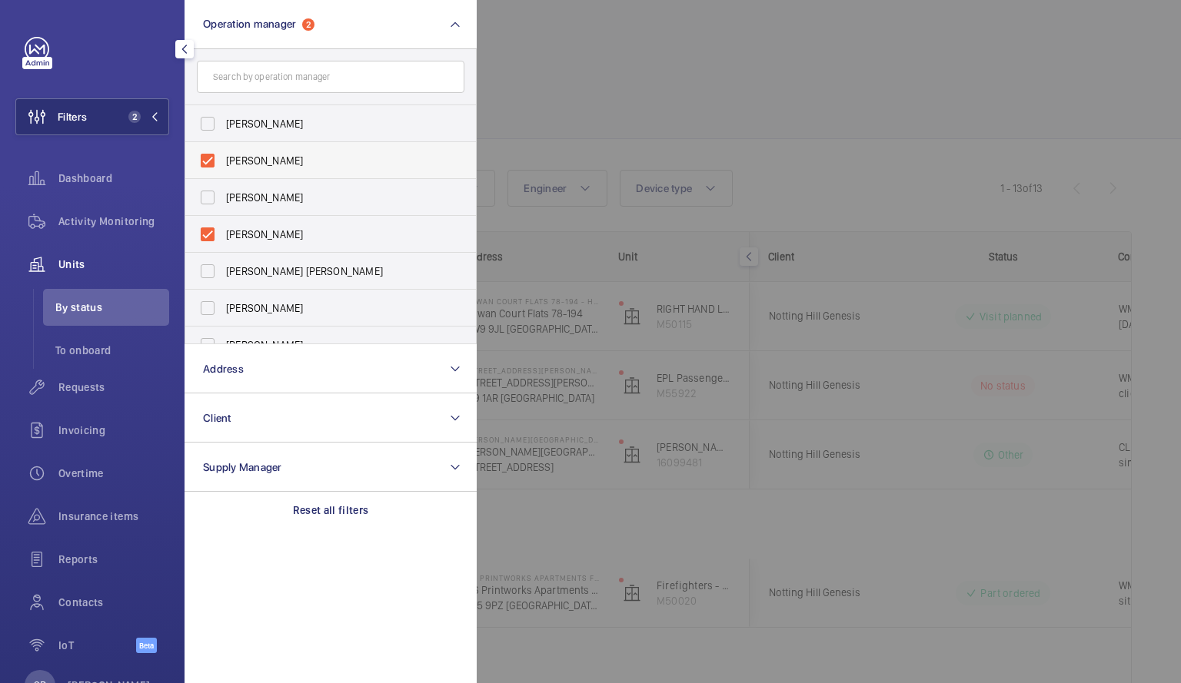
click at [207, 163] on label "[PERSON_NAME]" at bounding box center [319, 160] width 268 height 37
click at [207, 163] on input "[PERSON_NAME]" at bounding box center [207, 160] width 31 height 31
click at [207, 163] on label "[PERSON_NAME]" at bounding box center [319, 160] width 268 height 37
click at [207, 163] on input "[PERSON_NAME]" at bounding box center [207, 160] width 31 height 31
click at [207, 163] on label "[PERSON_NAME]" at bounding box center [319, 160] width 268 height 37
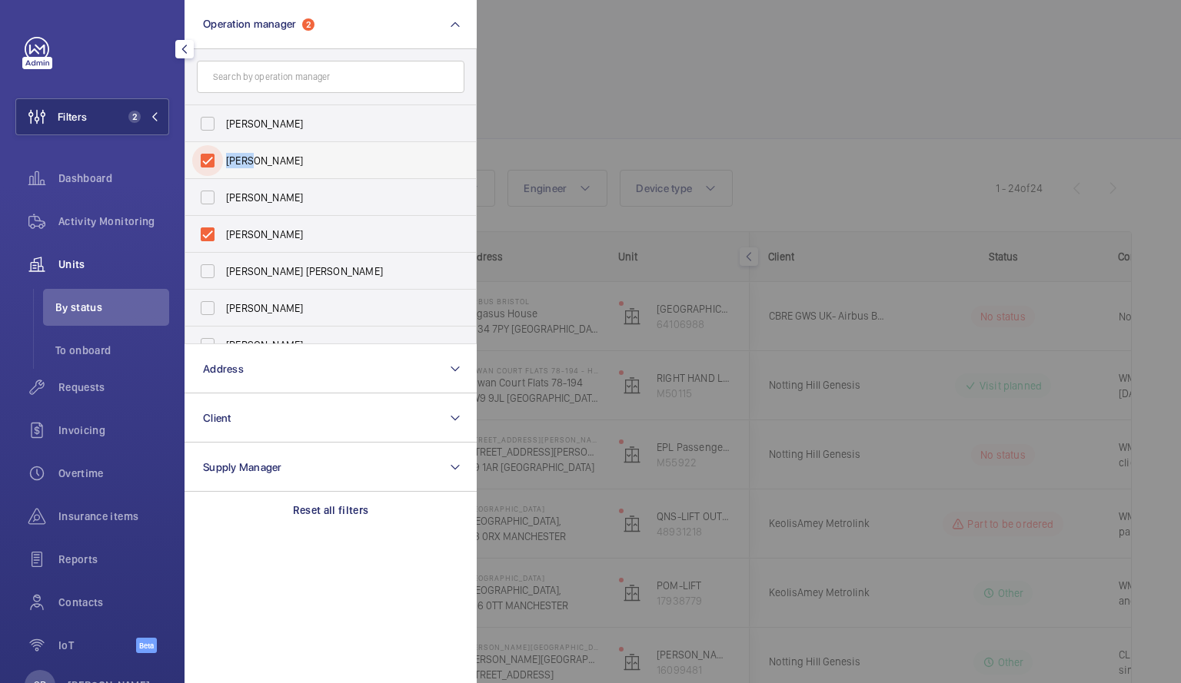
click at [207, 163] on input "[PERSON_NAME]" at bounding box center [207, 160] width 31 height 31
checkbox input "false"
click at [926, 56] on div at bounding box center [1067, 341] width 1181 height 683
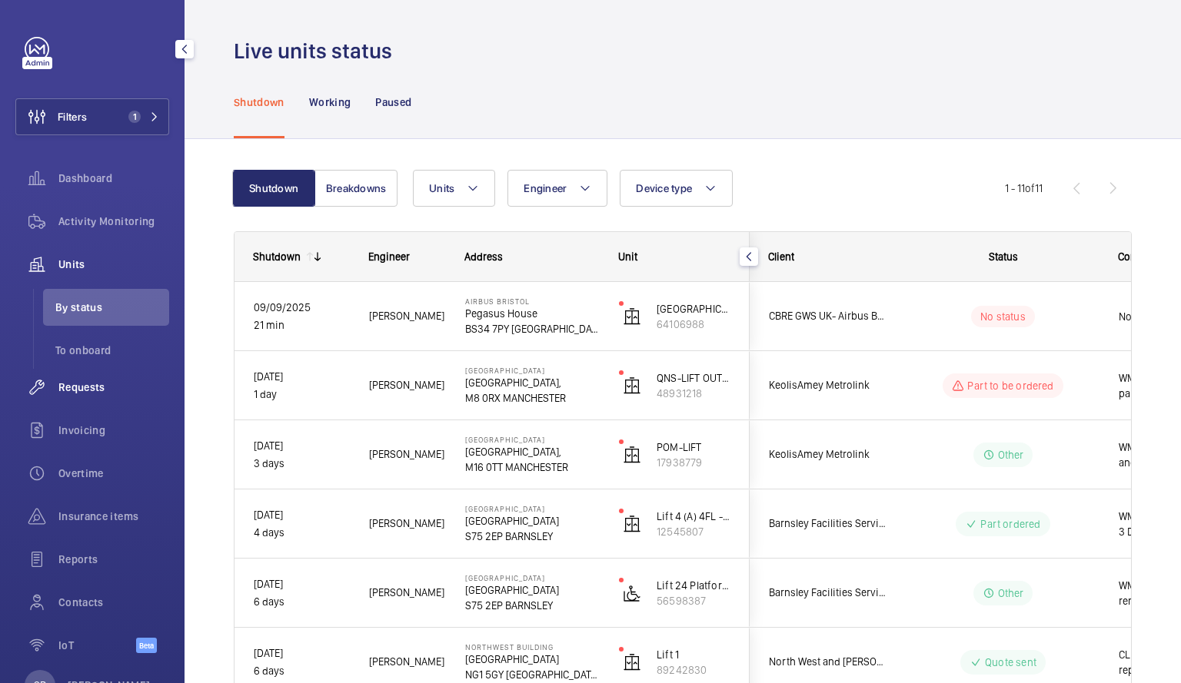
click at [88, 387] on span "Requests" at bounding box center [113, 387] width 111 height 15
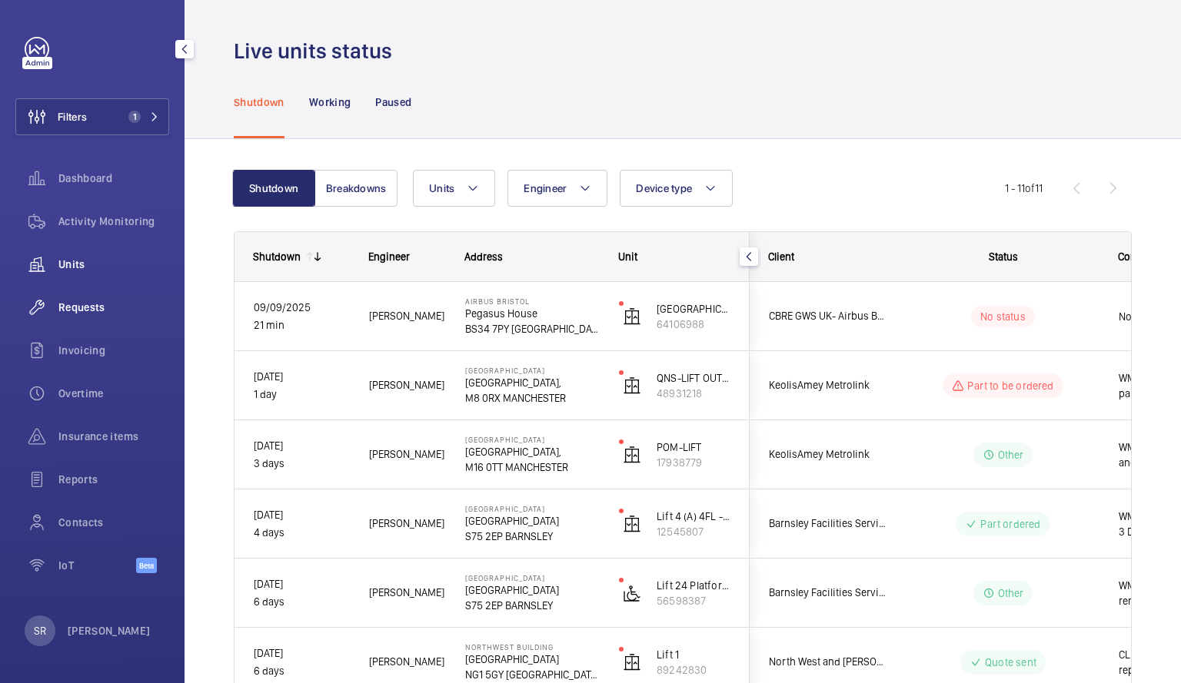
click at [88, 315] on span "Requests" at bounding box center [113, 307] width 111 height 15
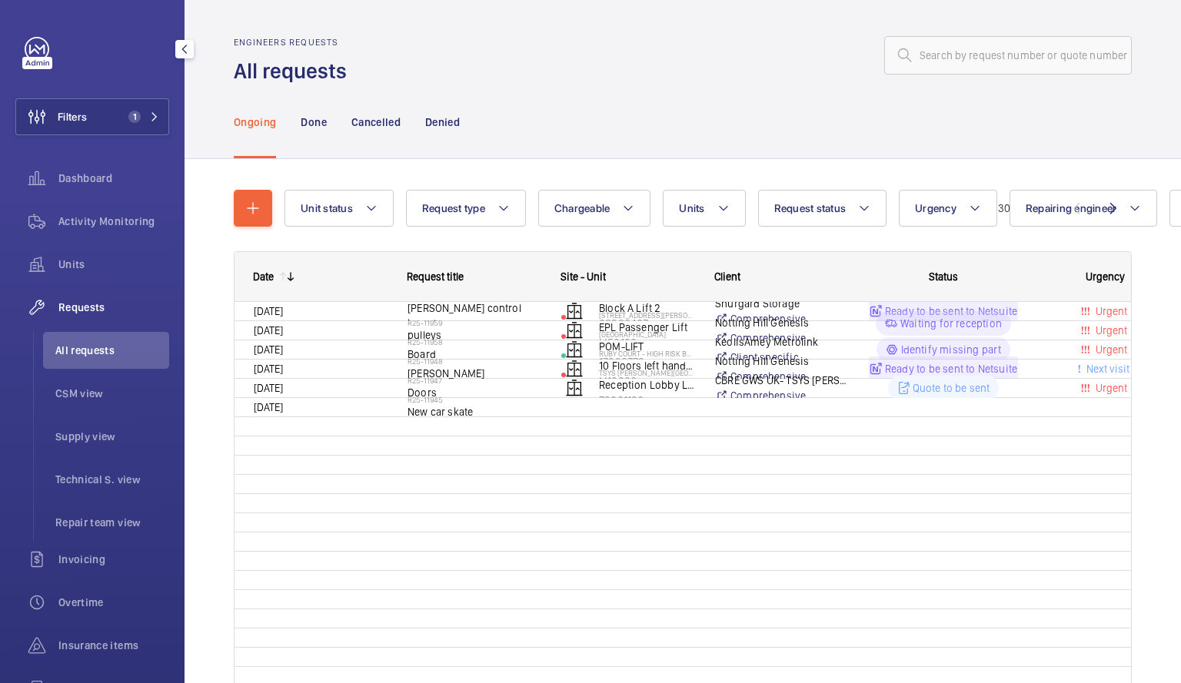
click at [82, 315] on span "Requests" at bounding box center [113, 307] width 111 height 15
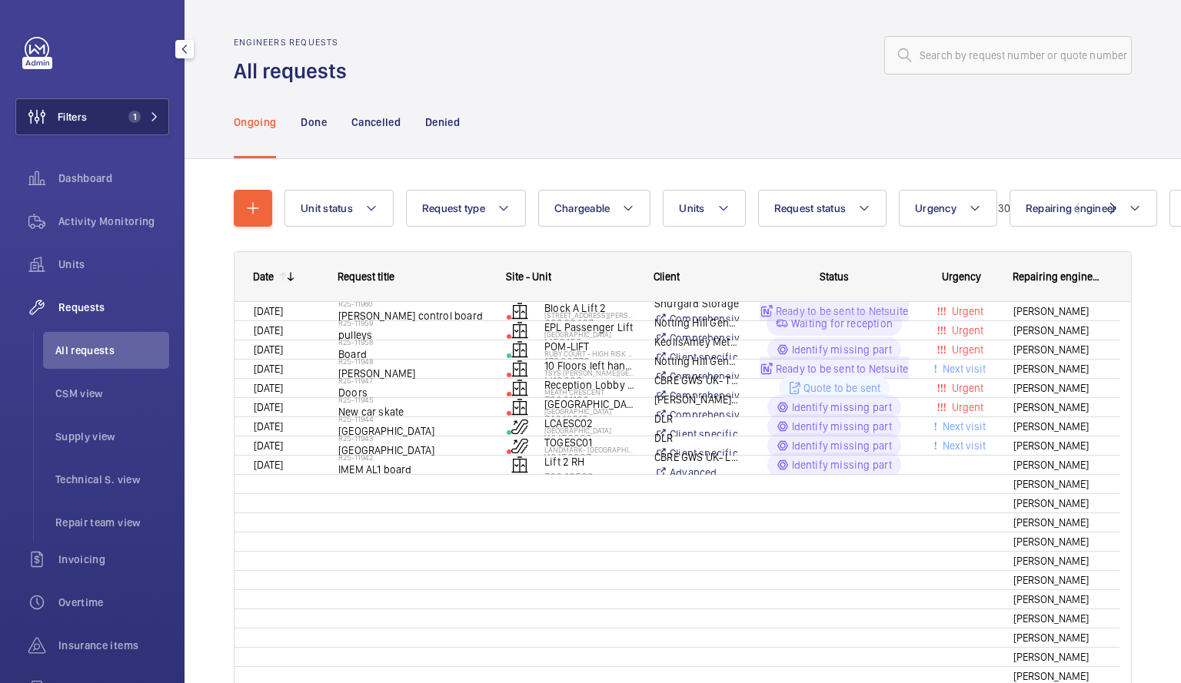
click at [134, 115] on span "1" at bounding box center [134, 117] width 12 height 12
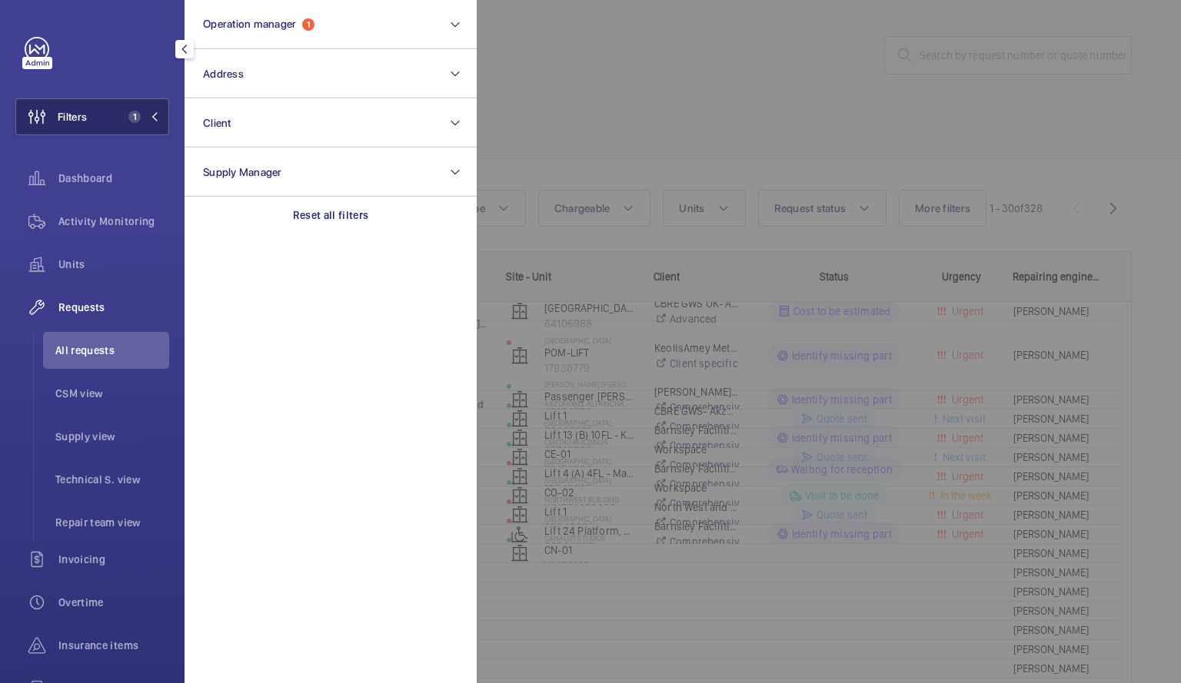
click at [151, 114] on mat-icon at bounding box center [154, 116] width 9 height 9
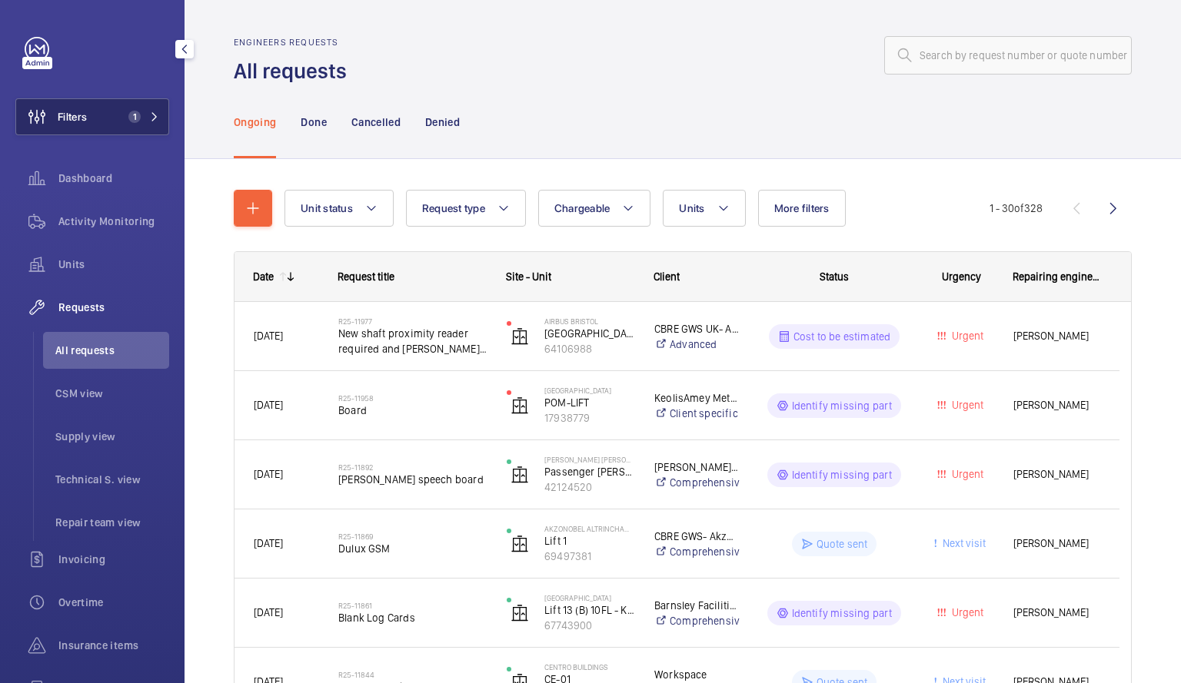
click at [150, 119] on mat-icon at bounding box center [154, 116] width 9 height 9
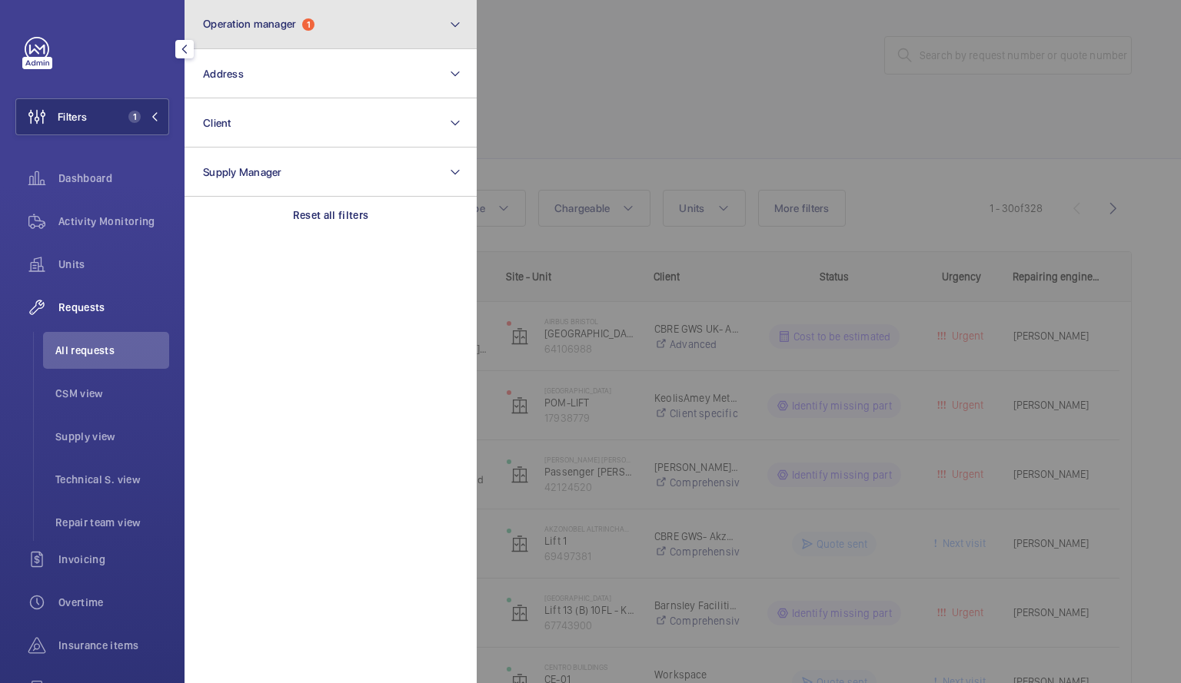
click at [457, 20] on mat-icon at bounding box center [455, 24] width 12 height 18
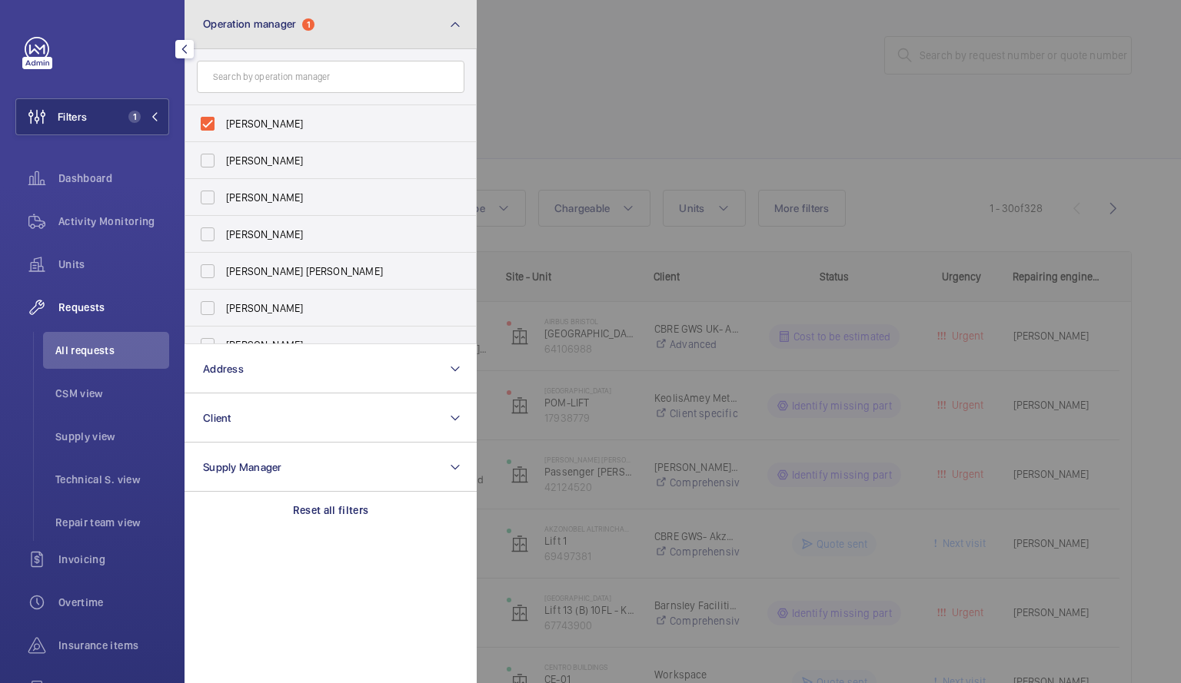
click at [454, 24] on mat-icon at bounding box center [455, 24] width 12 height 18
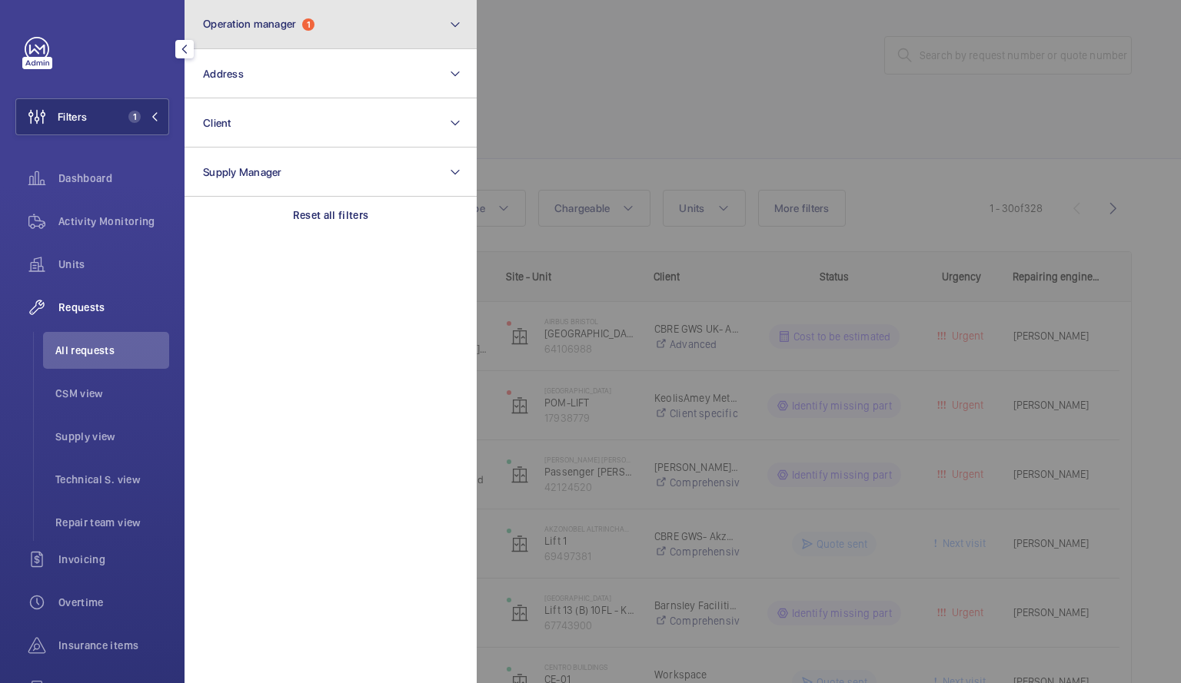
click at [454, 24] on mat-icon at bounding box center [455, 24] width 12 height 18
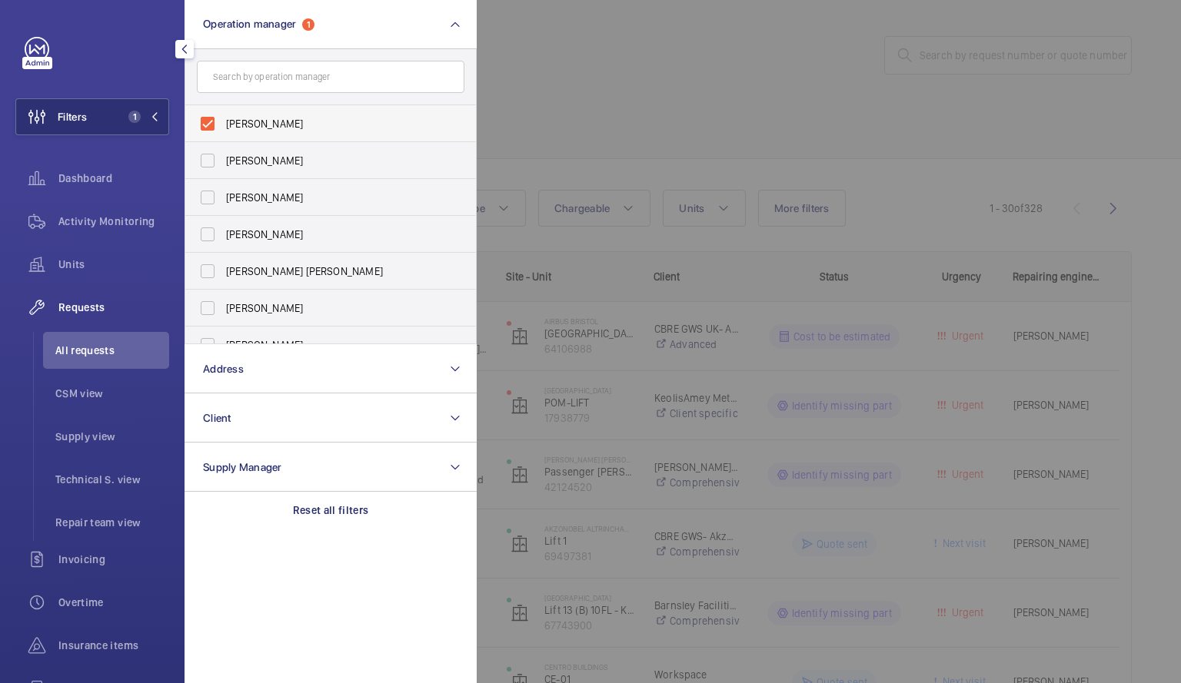
click at [204, 123] on label "[PERSON_NAME]" at bounding box center [319, 123] width 268 height 37
click at [204, 123] on input "[PERSON_NAME]" at bounding box center [207, 123] width 31 height 31
checkbox input "false"
